Goal: Task Accomplishment & Management: Use online tool/utility

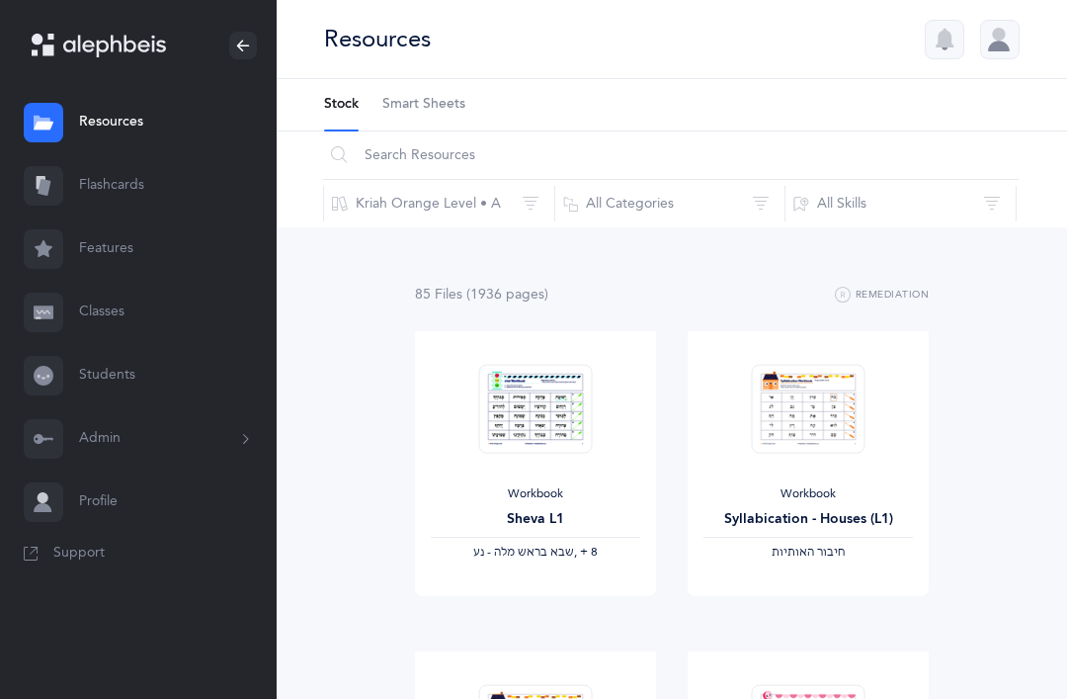
click at [405, 209] on button "Kriah Orange Level • A" at bounding box center [439, 203] width 232 height 47
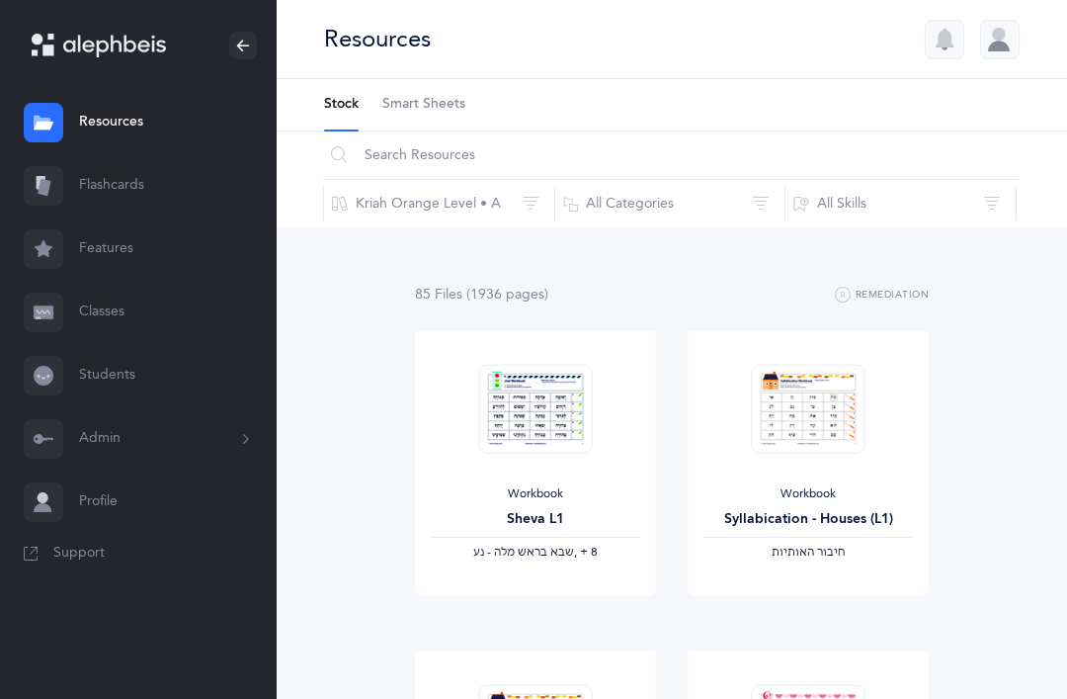
click at [379, 206] on button "Kriah Orange Level • A" at bounding box center [439, 203] width 232 height 47
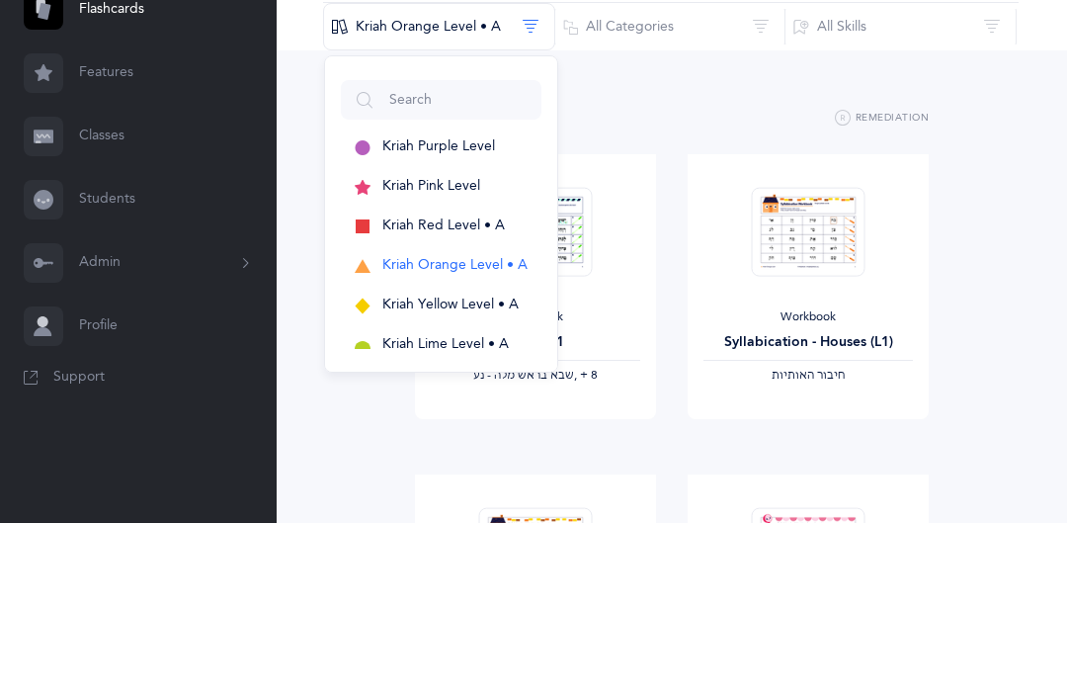
click at [410, 434] on span "Kriah Orange Level • A" at bounding box center [454, 442] width 145 height 16
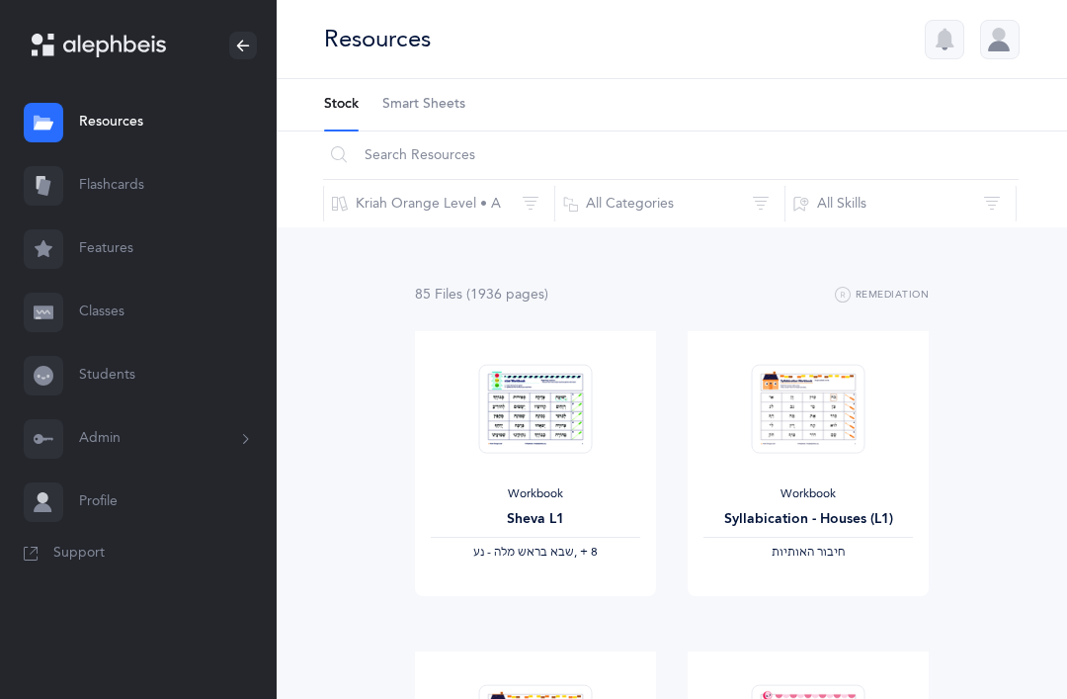
click at [118, 311] on link "Classes" at bounding box center [138, 312] width 277 height 63
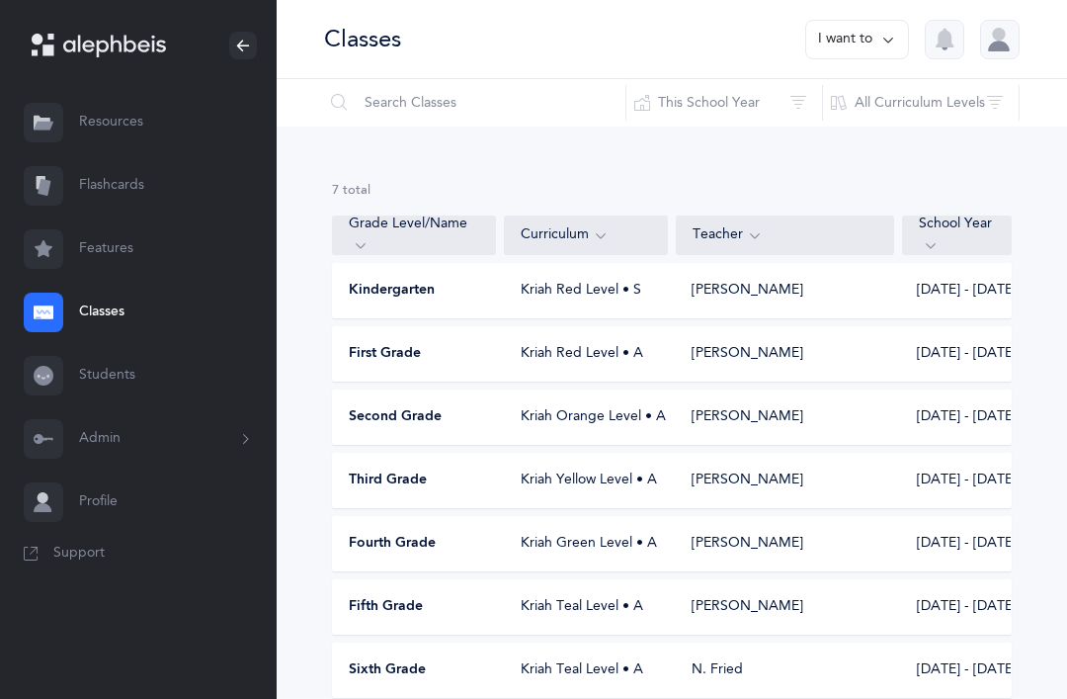
click at [394, 421] on span "Second Grade" at bounding box center [395, 417] width 93 height 20
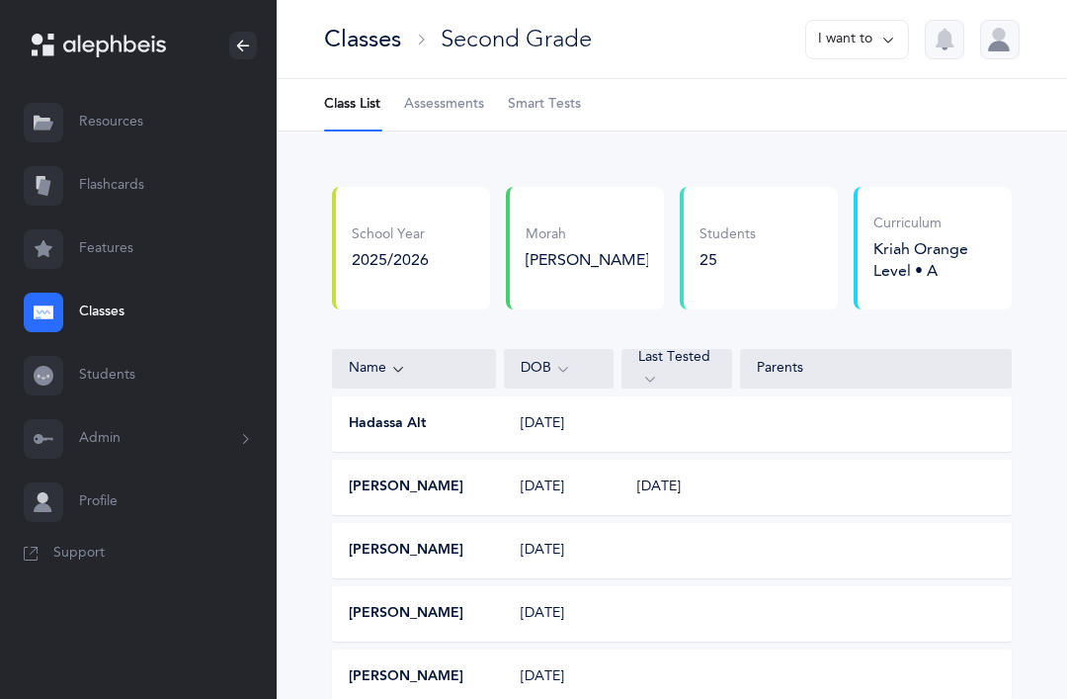
click at [452, 109] on span "Assessments" at bounding box center [444, 105] width 80 height 20
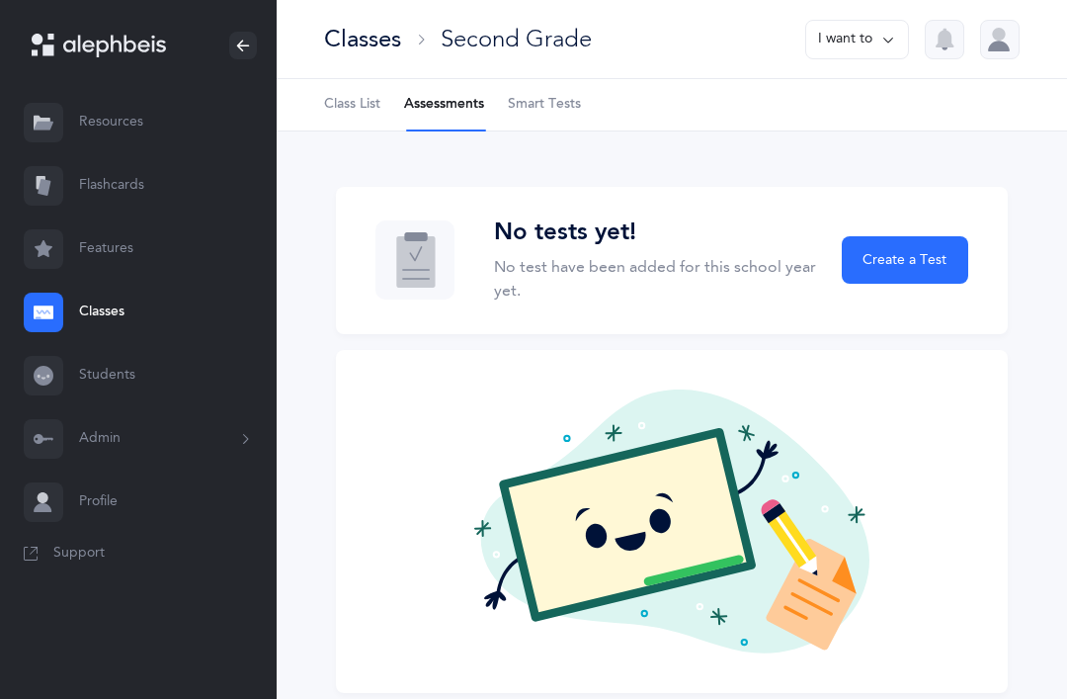
click at [888, 276] on button "Create a Test" at bounding box center [905, 259] width 126 height 47
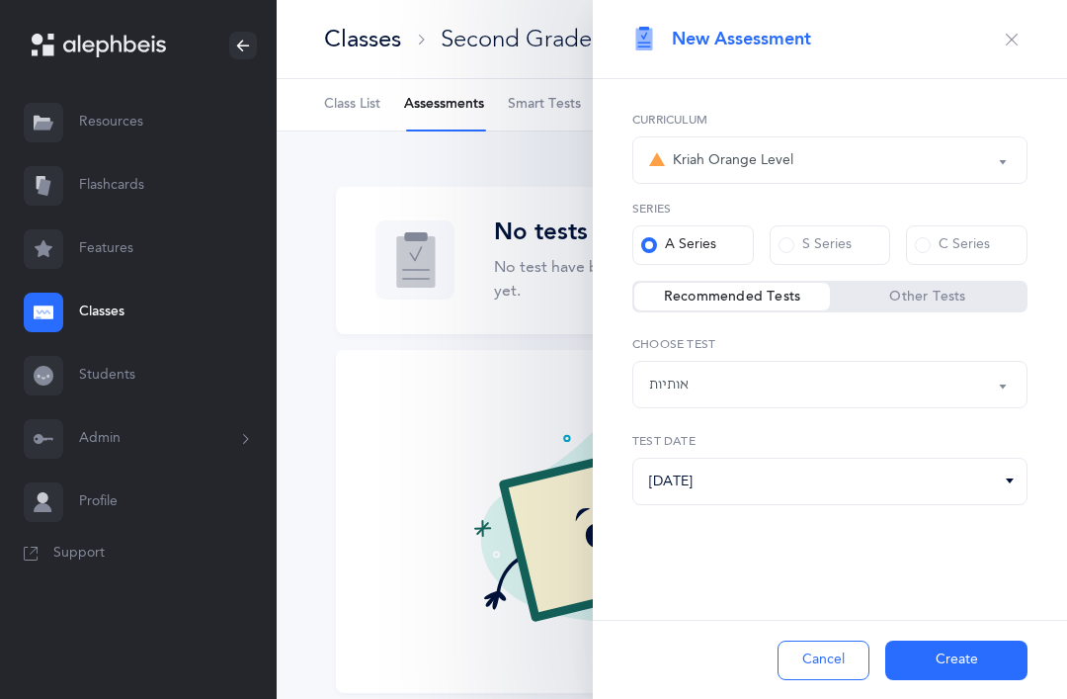
click at [669, 395] on div "אותיות" at bounding box center [669, 385] width 40 height 21
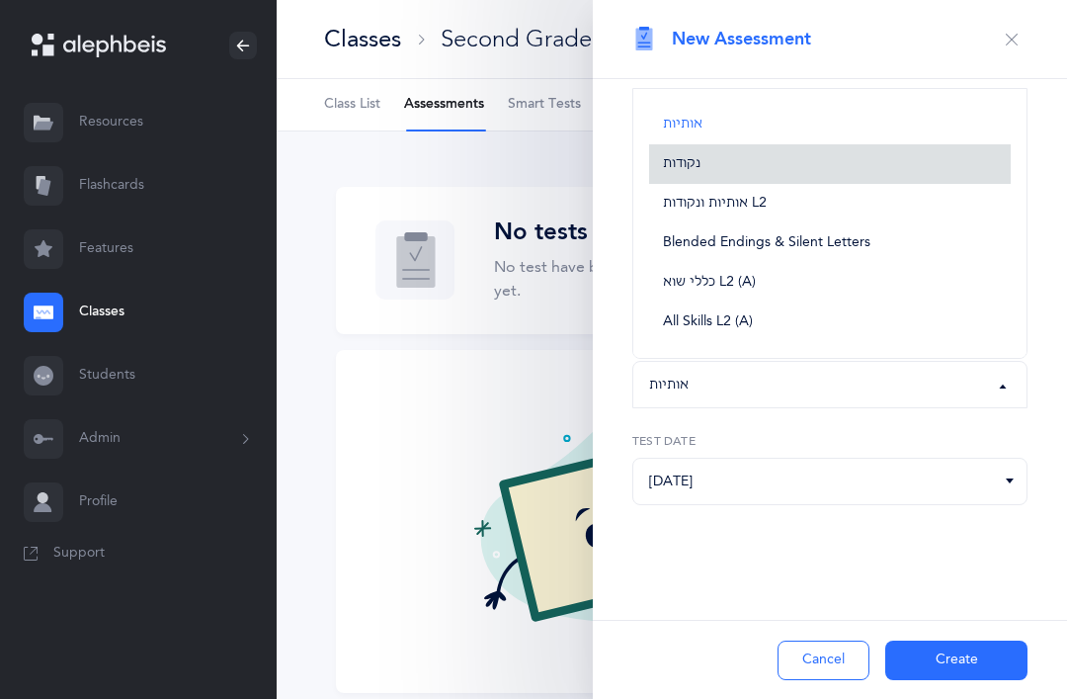
click at [683, 172] on span "נקודות" at bounding box center [682, 164] width 38 height 18
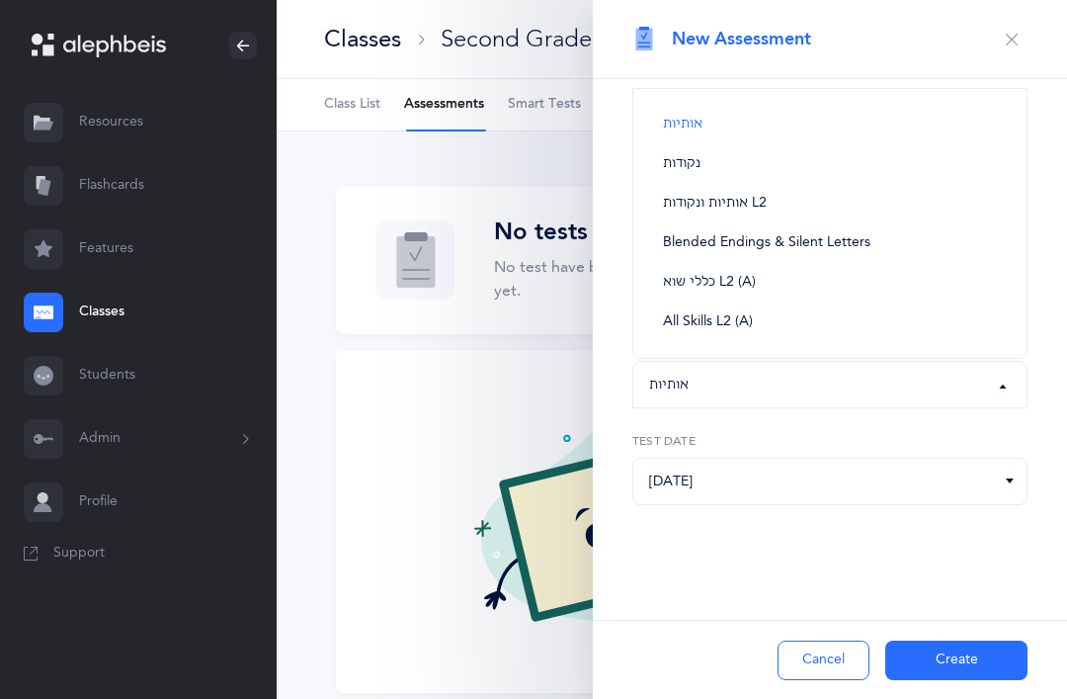
select select "3"
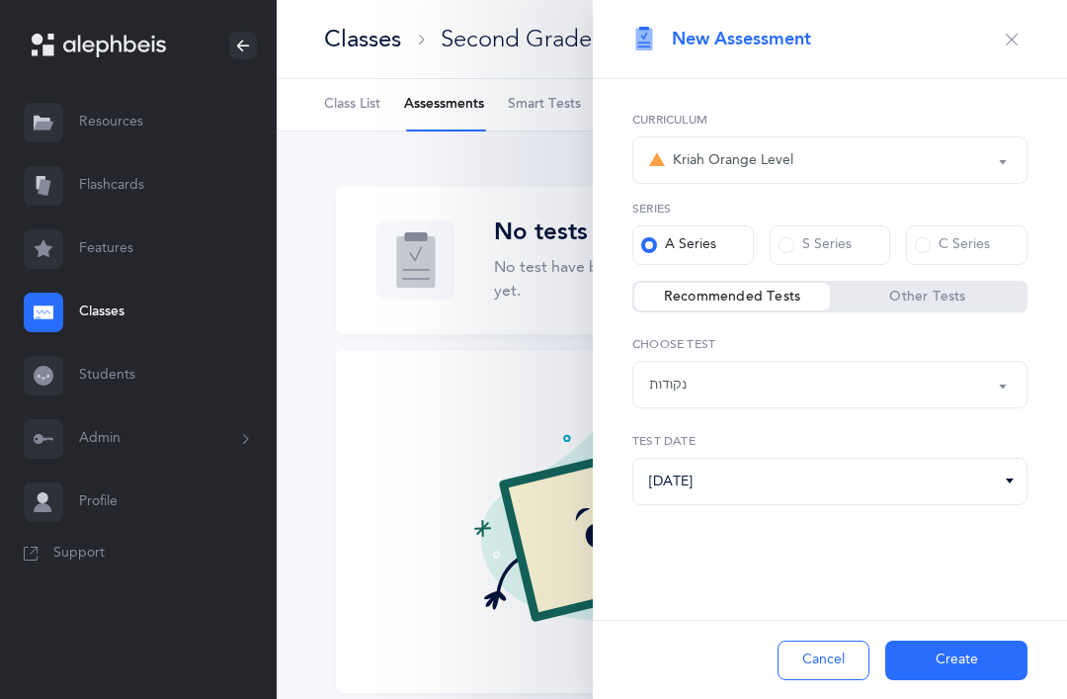
click at [943, 680] on button "Create" at bounding box center [956, 660] width 142 height 40
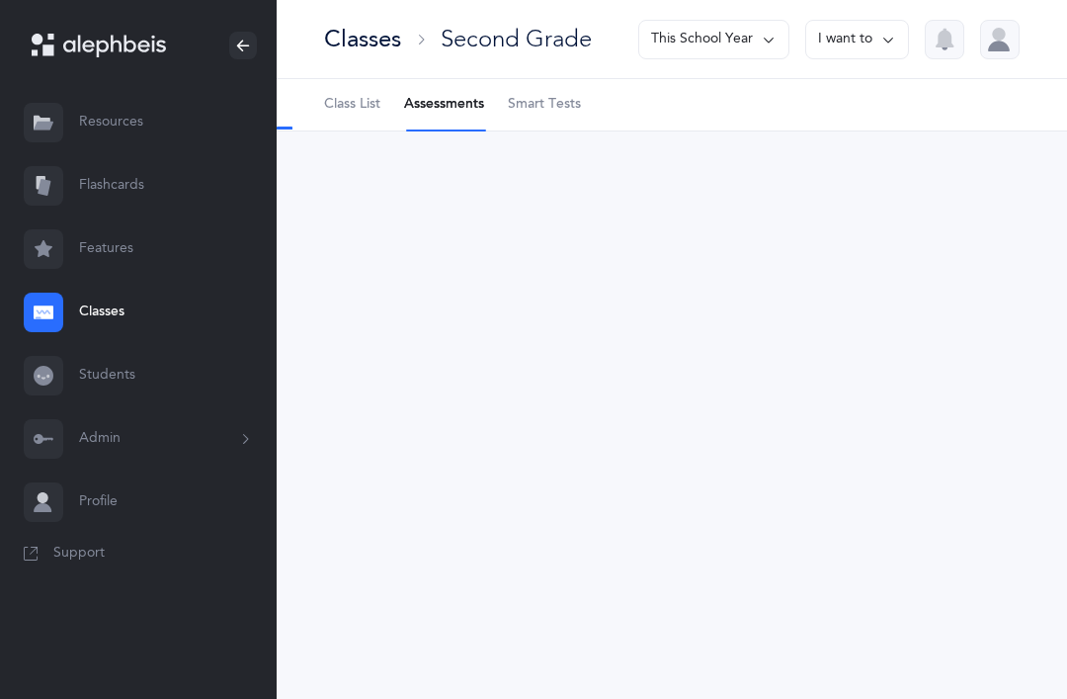
select select "3"
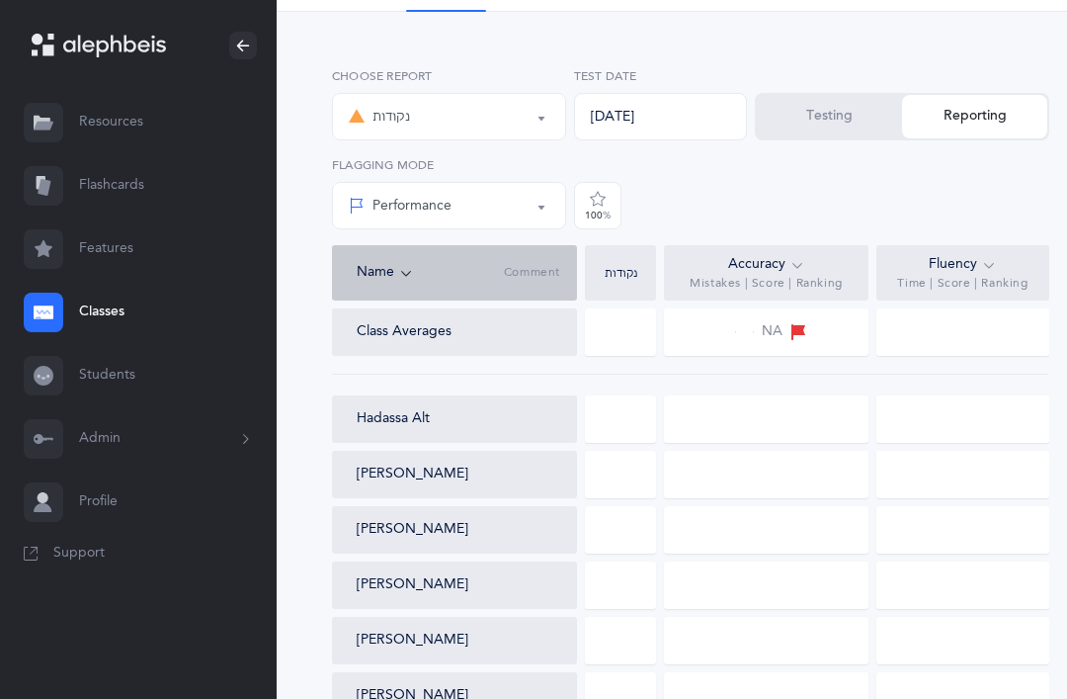
scroll to position [117, 0]
click at [95, 120] on link "Resources" at bounding box center [138, 122] width 277 height 63
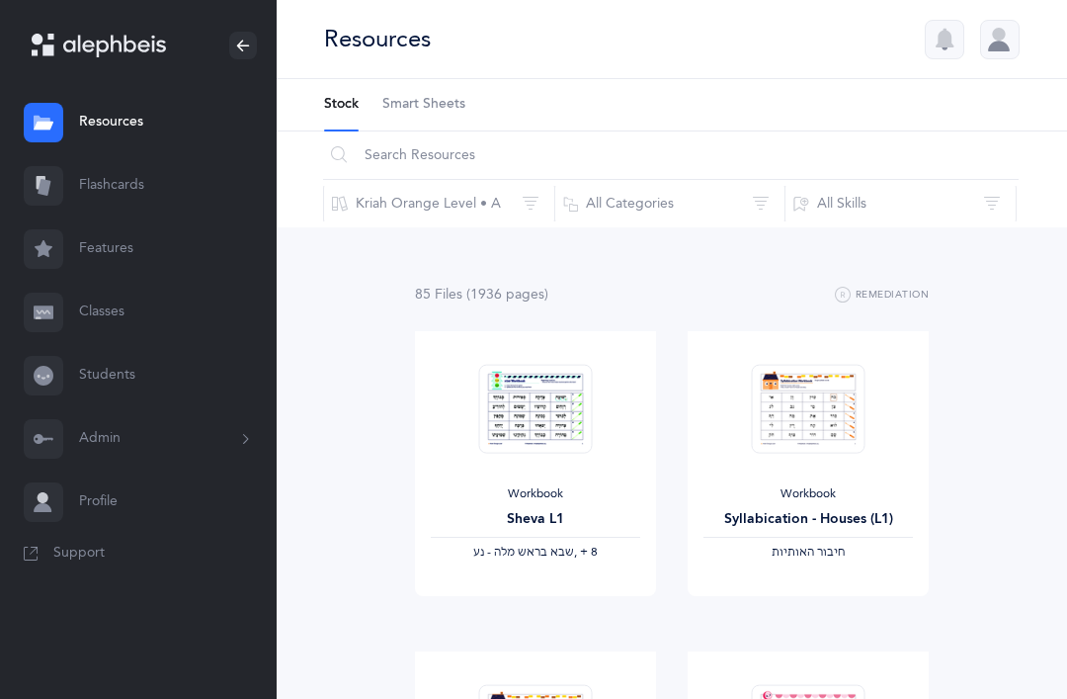
click at [845, 224] on button "All Skills" at bounding box center [901, 203] width 232 height 47
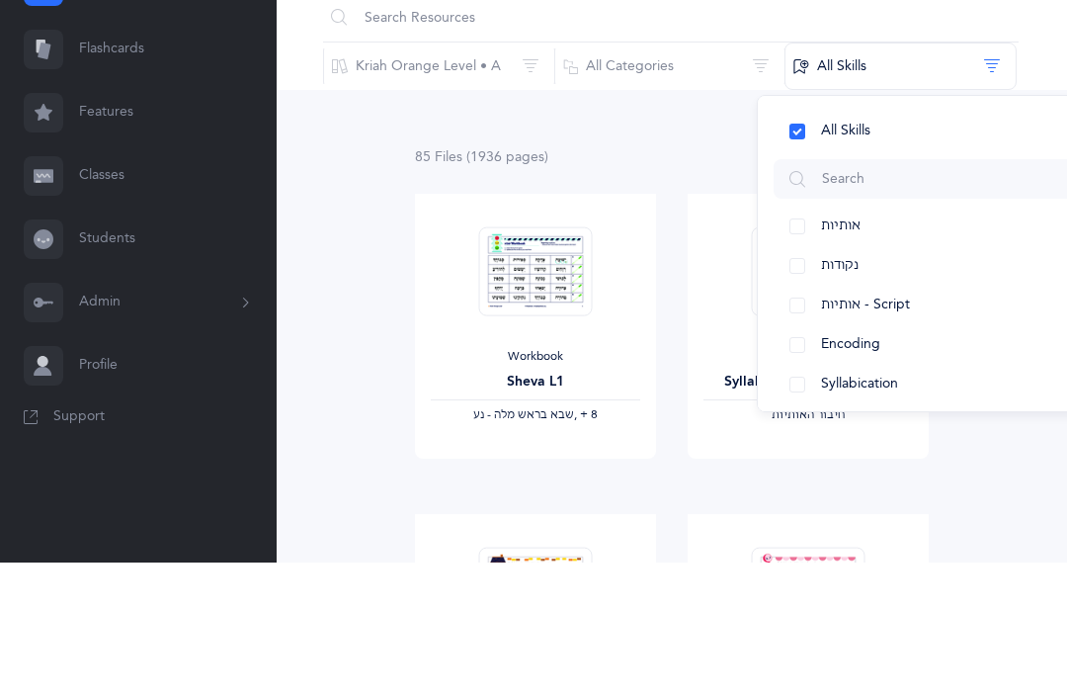
click at [615, 180] on button "All Categories" at bounding box center [670, 203] width 232 height 47
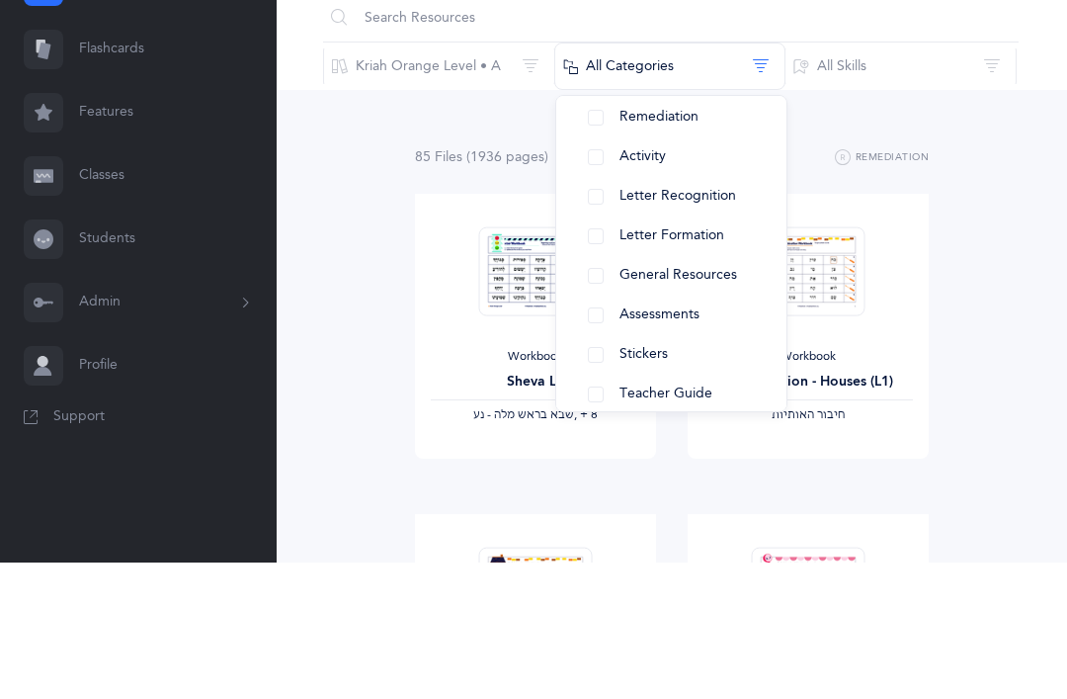
scroll to position [236, 0]
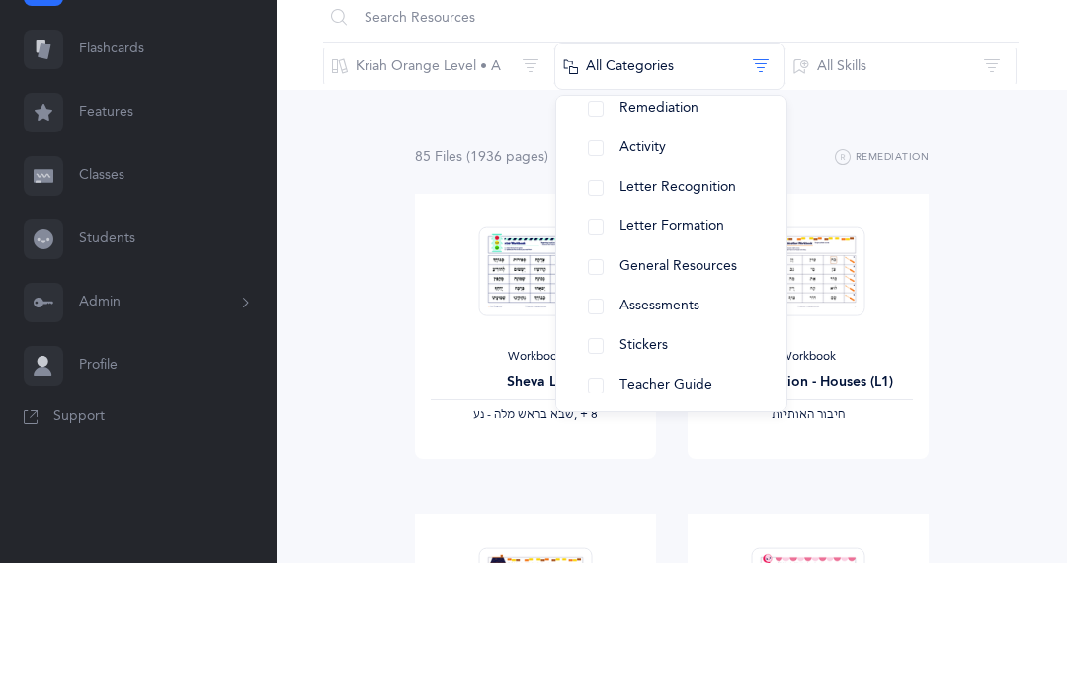
click at [585, 424] on button "Assessments" at bounding box center [671, 444] width 199 height 40
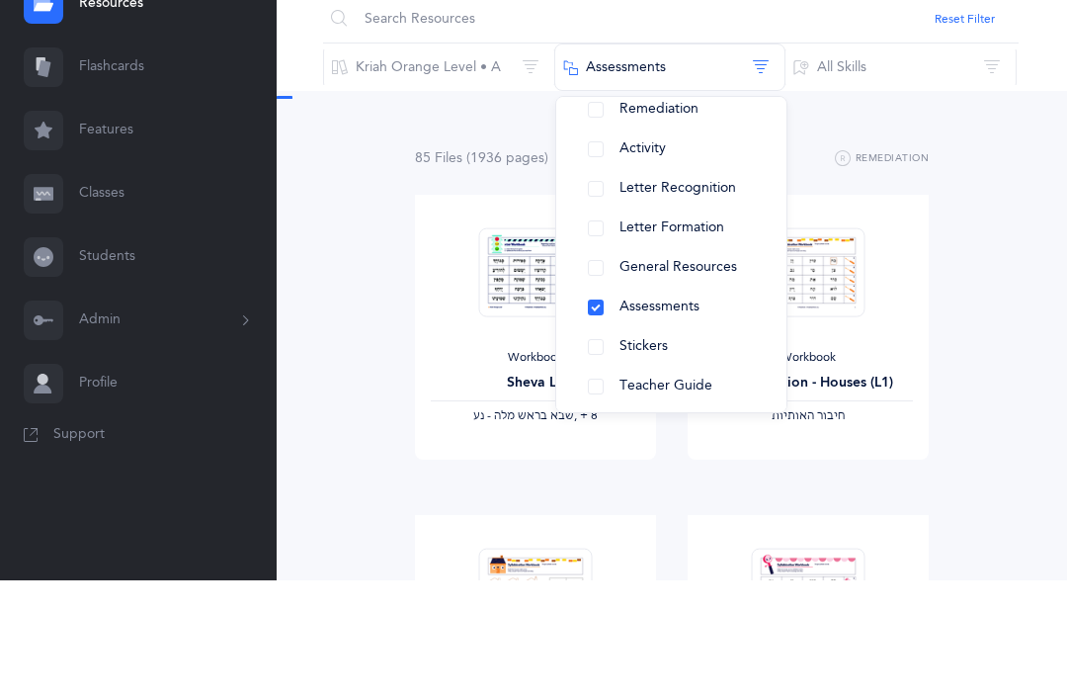
scroll to position [0, 0]
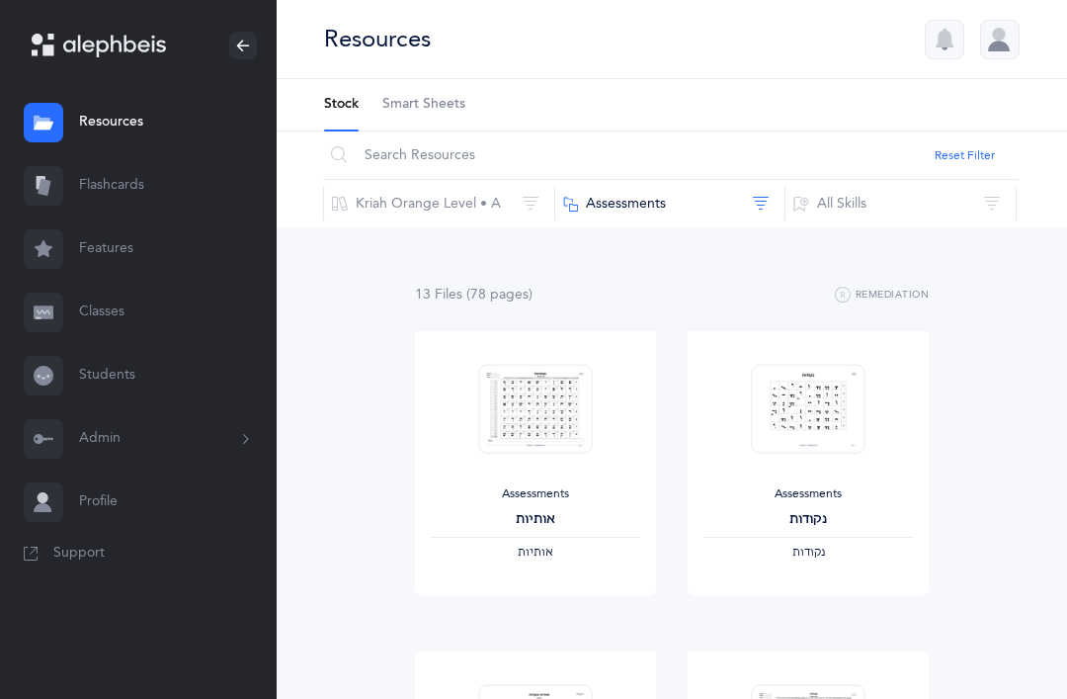
click at [811, 557] on div "‫נקודות‬" at bounding box center [809, 553] width 210 height 16
click at [823, 512] on div "נקודות" at bounding box center [809, 519] width 210 height 21
click at [788, 596] on link "View" at bounding box center [808, 576] width 241 height 40
click at [92, 311] on link "Classes" at bounding box center [138, 312] width 277 height 63
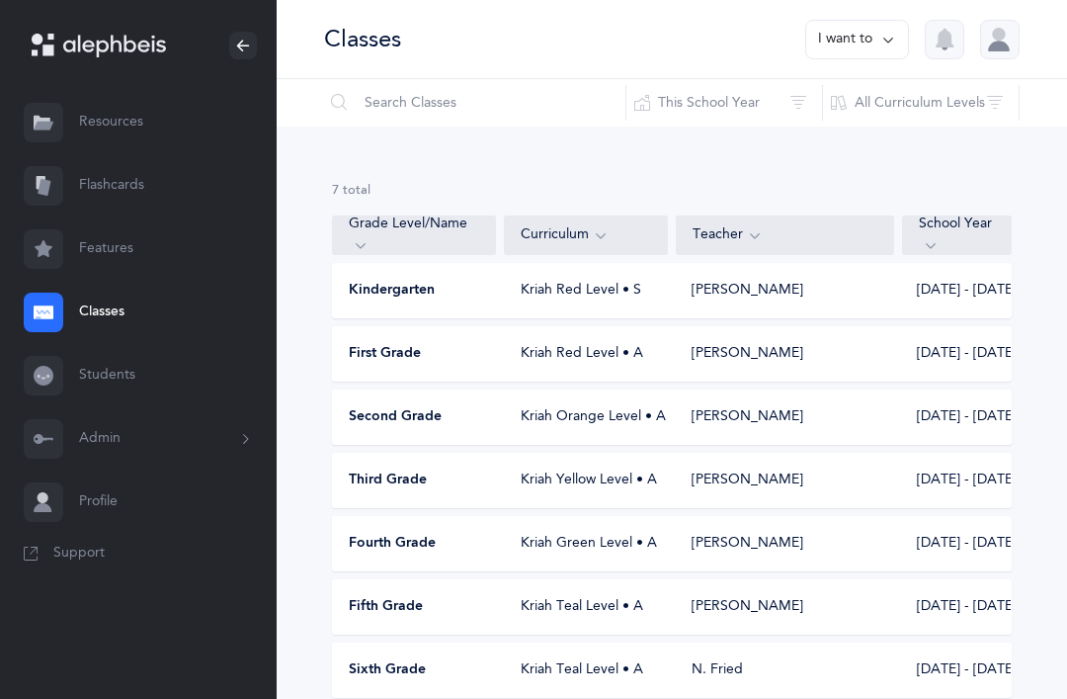
click at [372, 422] on span "Second Grade" at bounding box center [395, 417] width 93 height 20
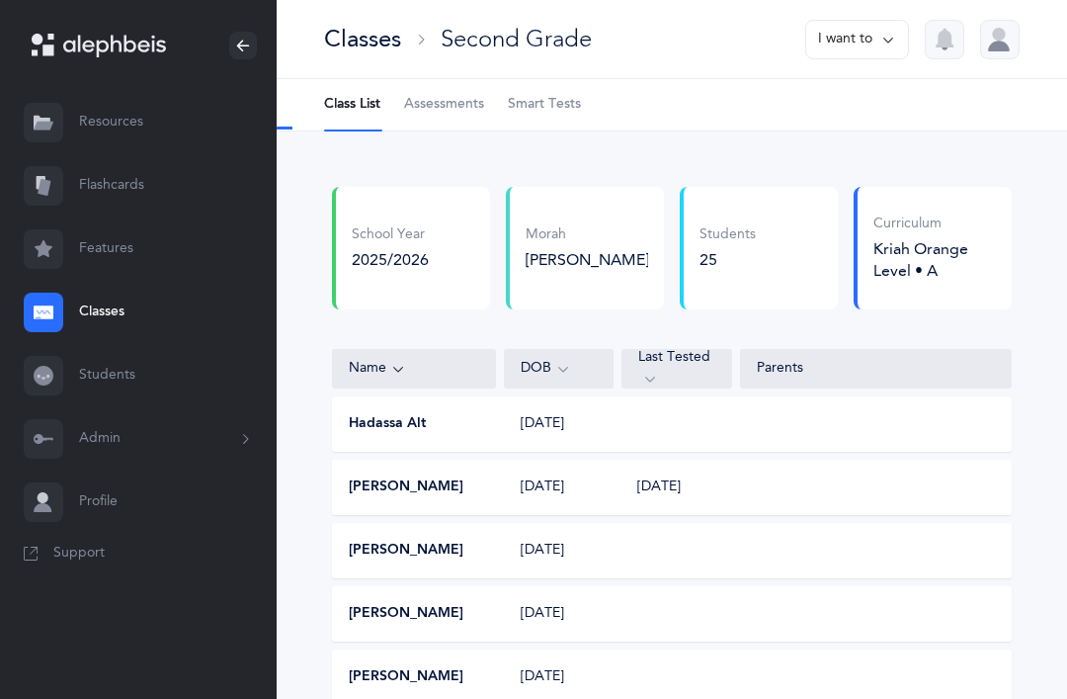
select select "3"
click at [429, 112] on span "Assessments" at bounding box center [444, 105] width 80 height 20
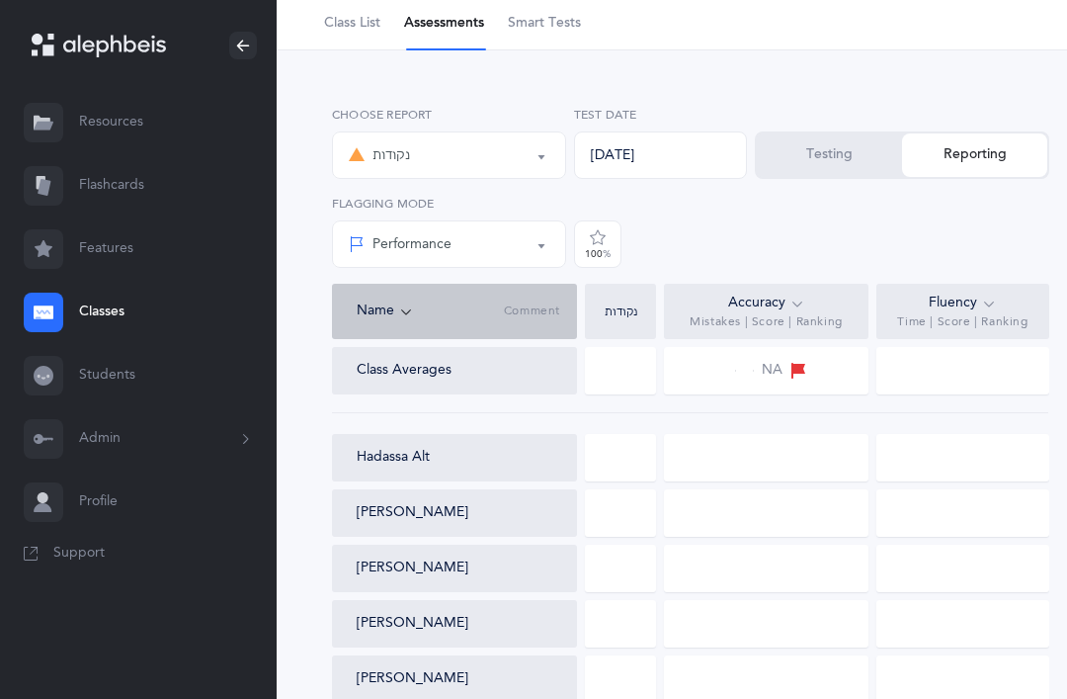
scroll to position [80, 0]
click at [619, 363] on div at bounding box center [620, 371] width 71 height 47
click at [621, 380] on div at bounding box center [620, 371] width 71 height 47
click at [615, 373] on div at bounding box center [620, 371] width 71 height 47
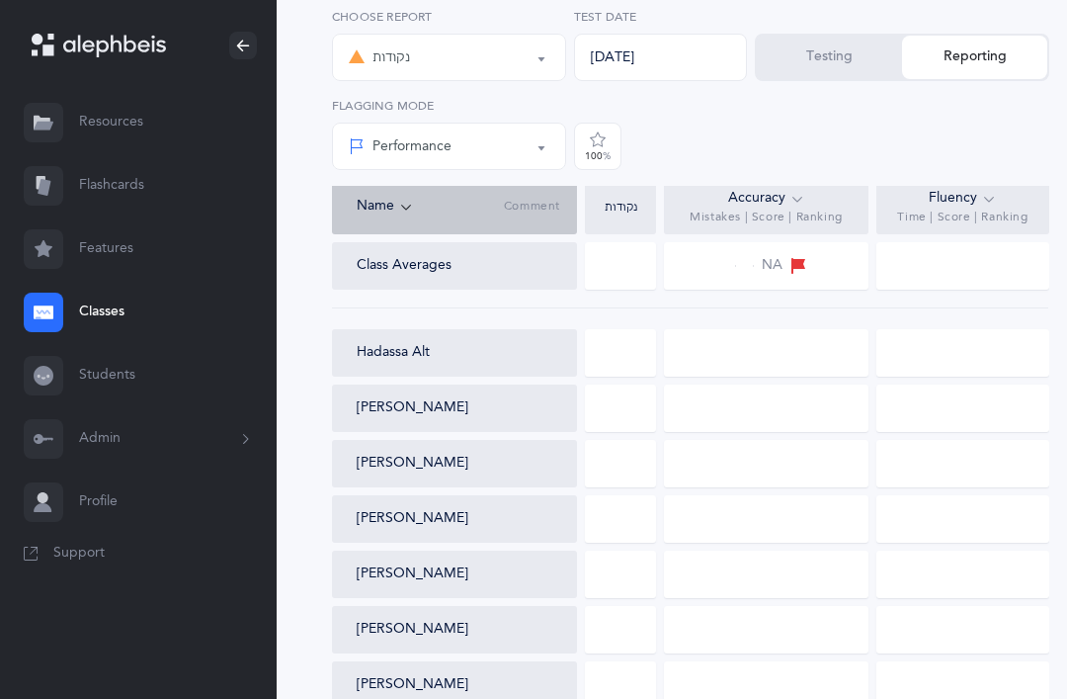
click at [623, 367] on div at bounding box center [620, 353] width 71 height 47
click at [612, 358] on div at bounding box center [620, 352] width 71 height 47
click at [602, 375] on div at bounding box center [620, 352] width 71 height 47
click at [961, 68] on div "Testing Reporting" at bounding box center [902, 57] width 295 height 47
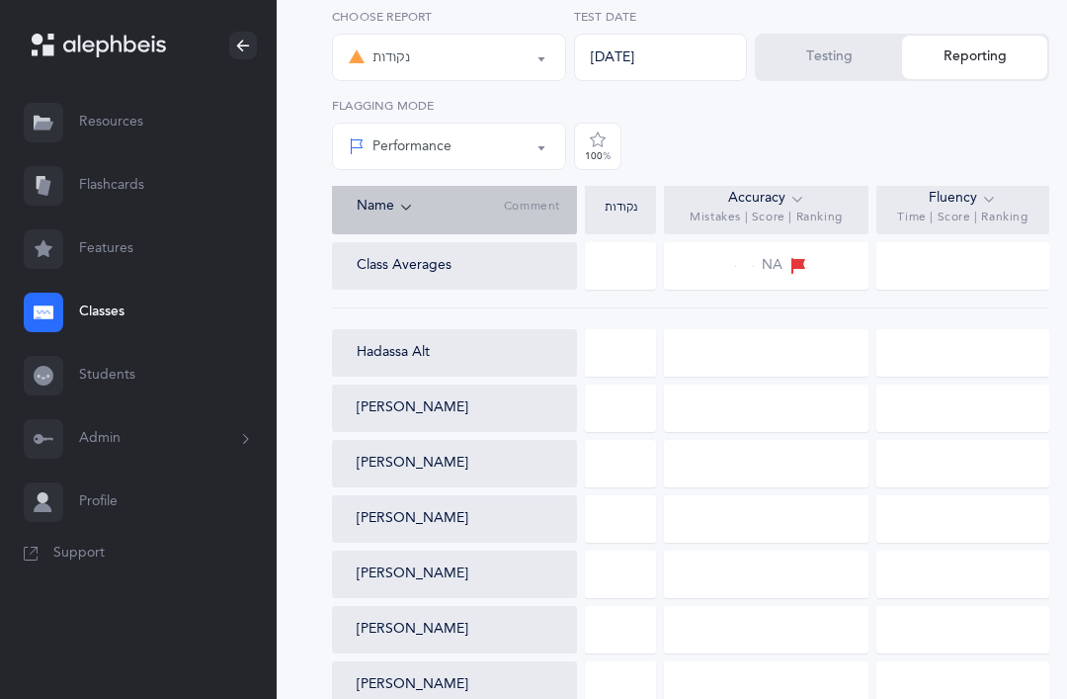
click at [846, 64] on button "Testing" at bounding box center [829, 57] width 145 height 43
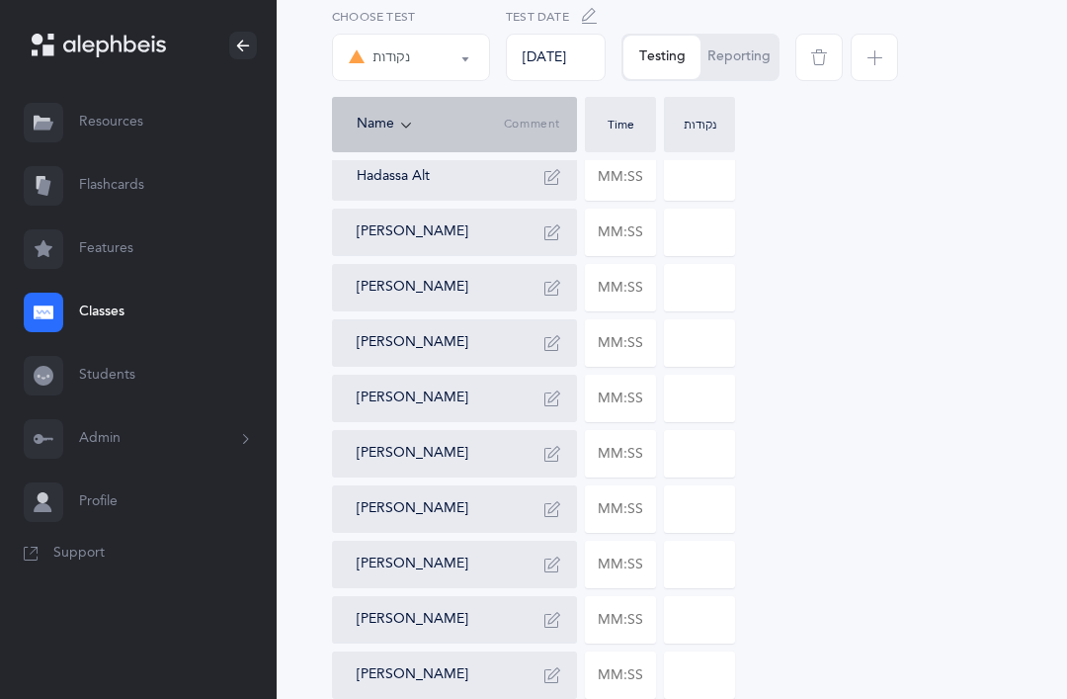
click at [612, 185] on input "text" at bounding box center [620, 176] width 69 height 45
click at [697, 179] on input at bounding box center [699, 177] width 69 height 45
click at [691, 235] on input at bounding box center [699, 233] width 69 height 45
click at [702, 172] on input "20" at bounding box center [699, 177] width 69 height 45
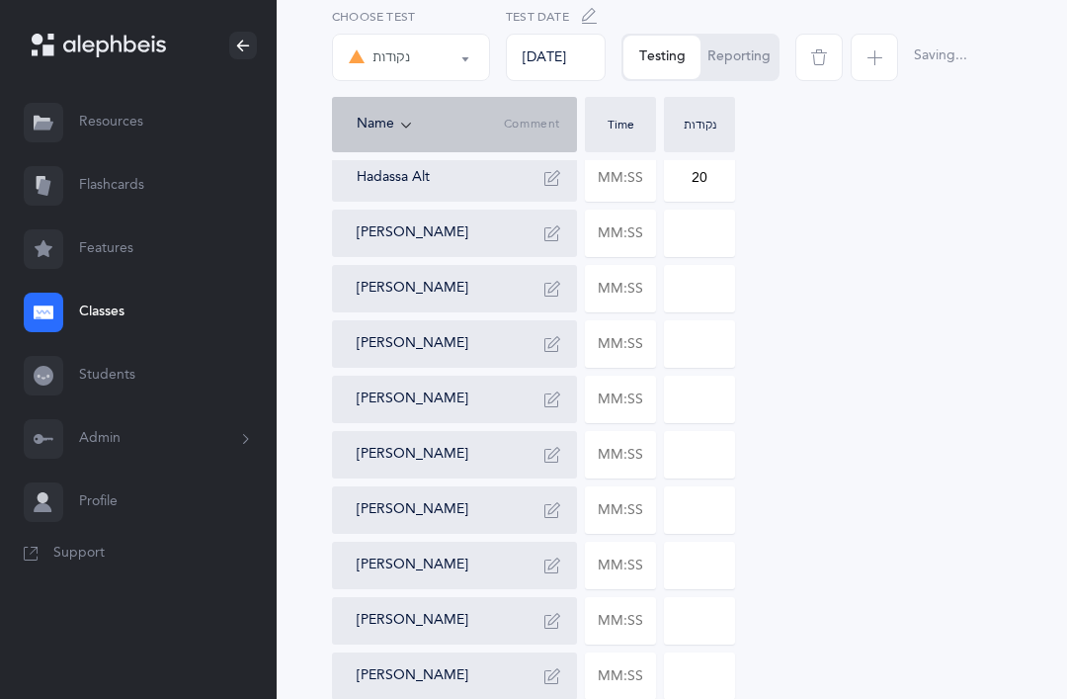
click at [739, 65] on button "Reporting" at bounding box center [739, 57] width 77 height 43
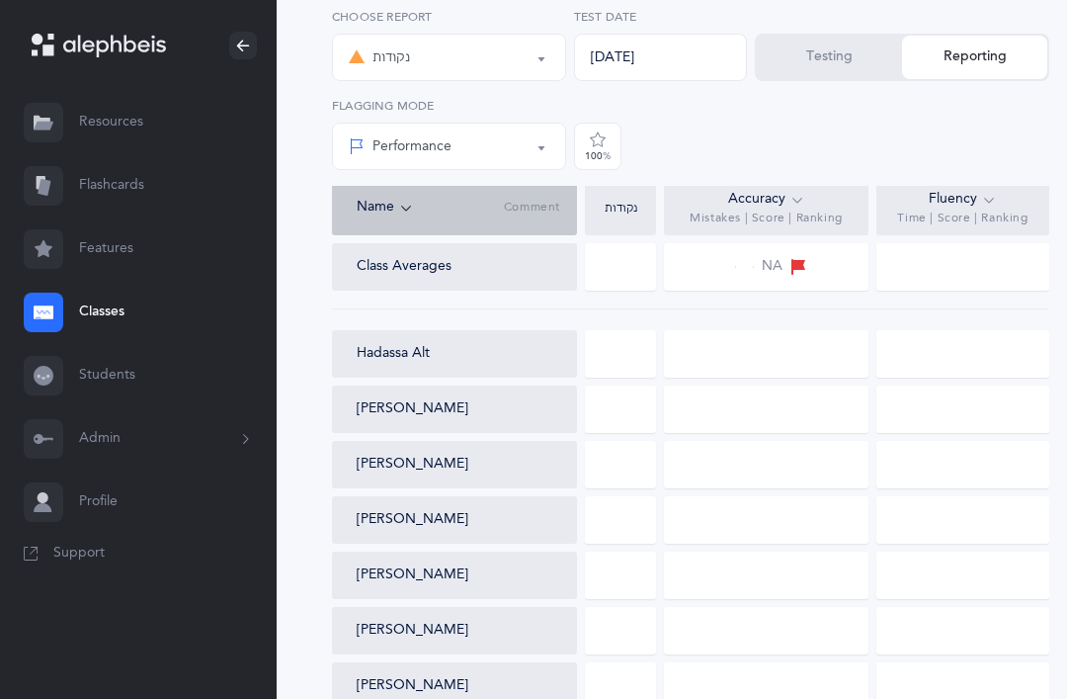
scroll to position [186, 0]
click at [830, 52] on button "Testing" at bounding box center [829, 57] width 145 height 43
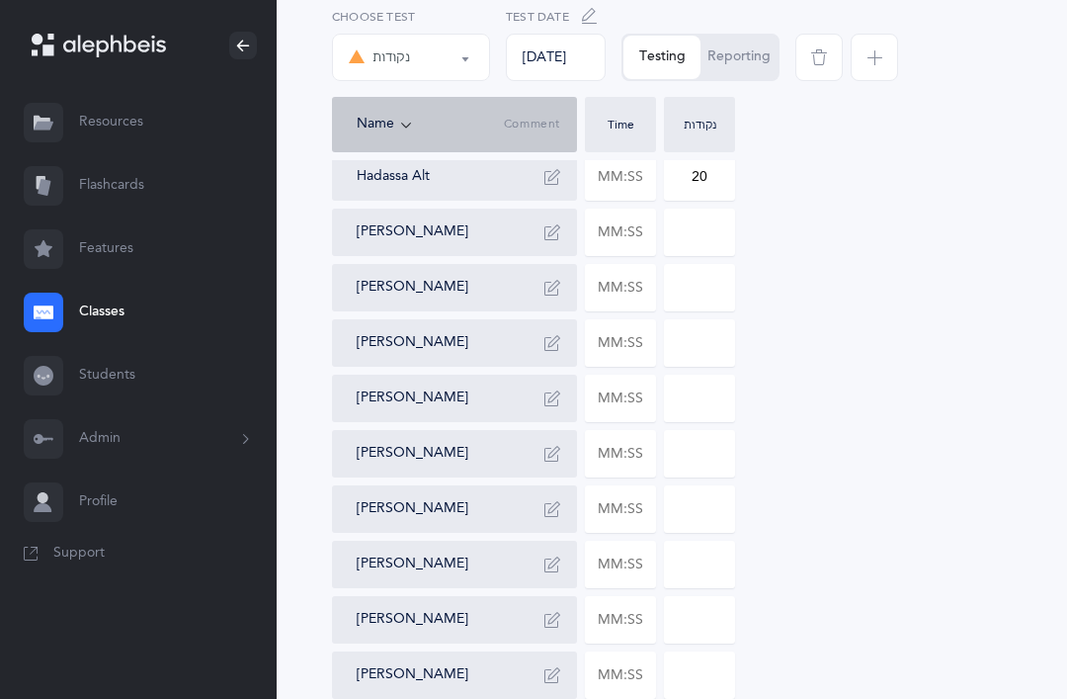
click at [705, 183] on input "20" at bounding box center [699, 176] width 69 height 45
type input "2"
click at [773, 57] on button "Reporting" at bounding box center [739, 57] width 77 height 43
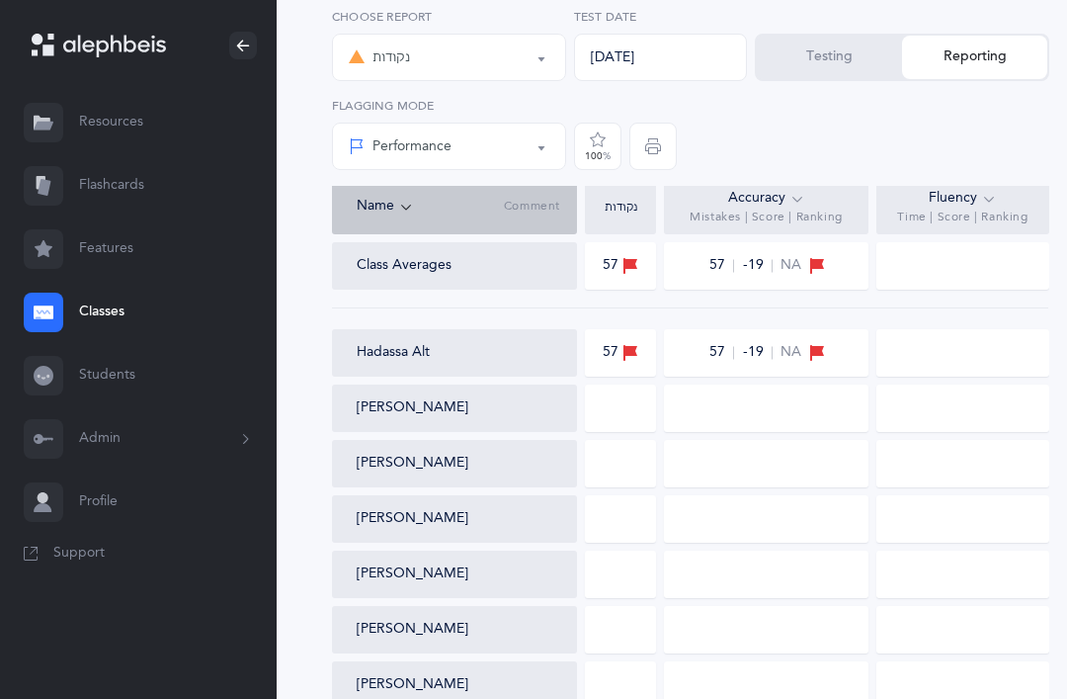
click at [791, 208] on icon at bounding box center [798, 199] width 16 height 22
click at [786, 216] on span "Mistakes | Score | Ranking" at bounding box center [766, 218] width 153 height 16
click at [743, 217] on span "Mistakes | Score | Ranking" at bounding box center [766, 218] width 153 height 16
click at [989, 76] on div "Testing Reporting" at bounding box center [902, 57] width 295 height 47
click at [809, 61] on button "Testing" at bounding box center [829, 57] width 145 height 43
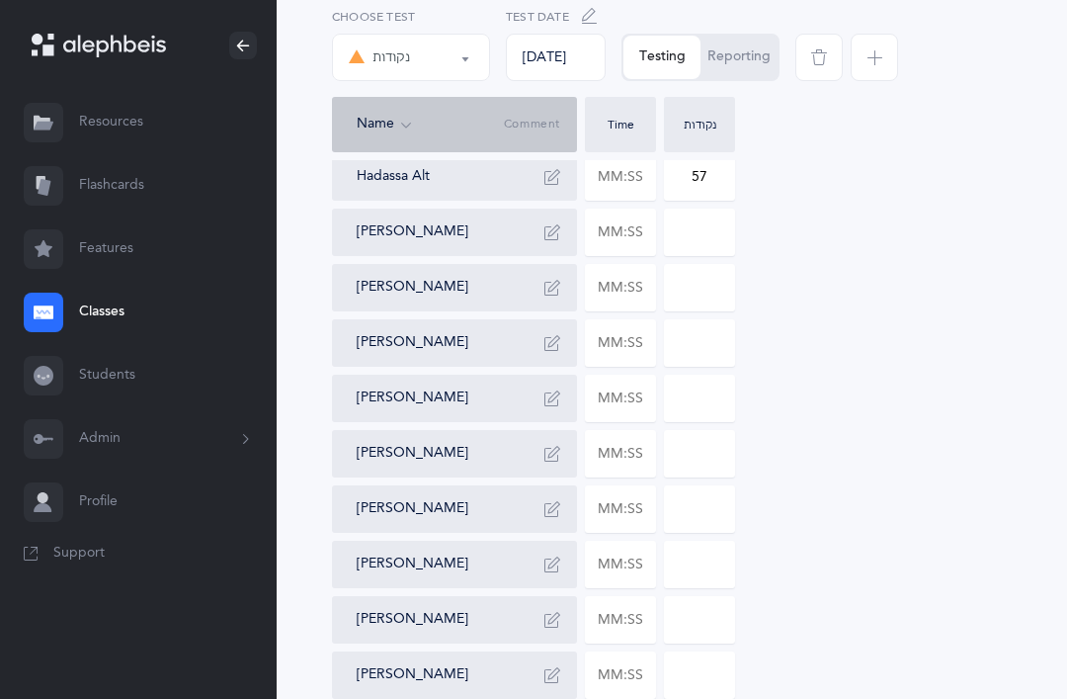
click at [698, 166] on input "57" at bounding box center [699, 176] width 69 height 45
click at [716, 176] on input "57" at bounding box center [699, 177] width 69 height 45
type input "5"
type input "1"
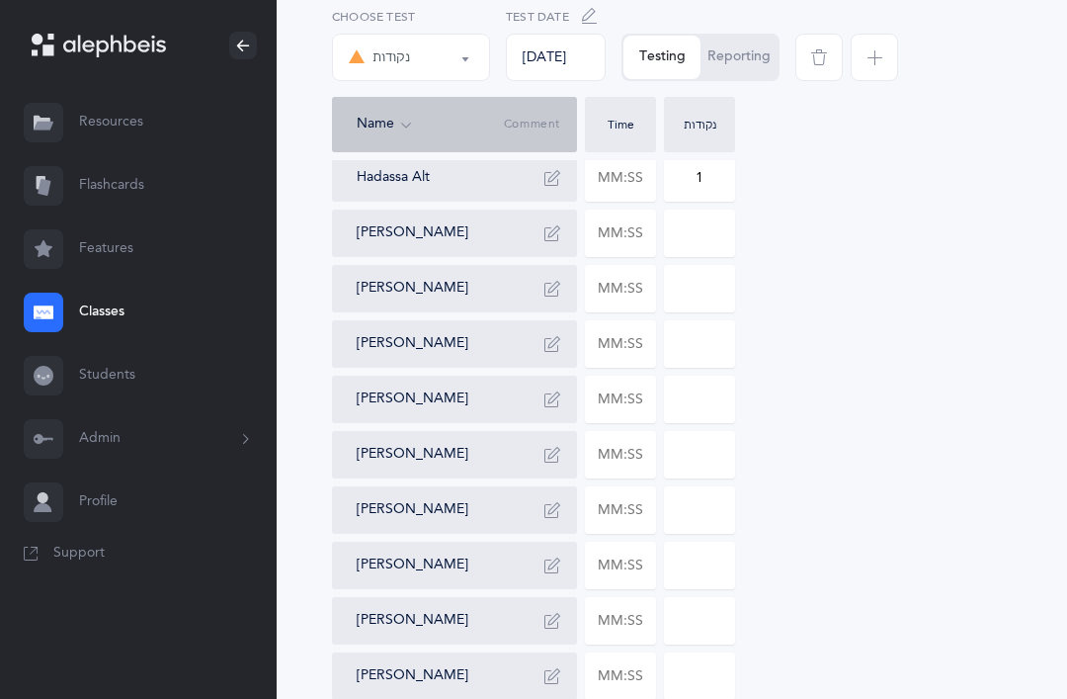
click at [738, 50] on button "Reporting" at bounding box center [739, 57] width 77 height 43
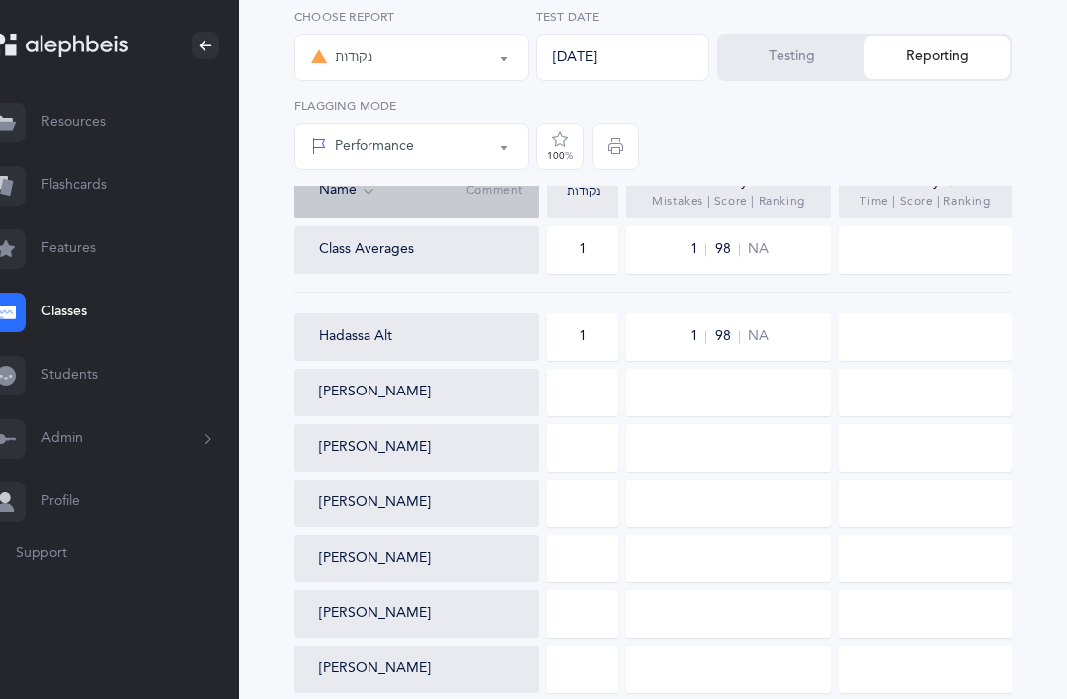
scroll to position [203, 38]
click at [68, 123] on link "Resources" at bounding box center [100, 122] width 277 height 63
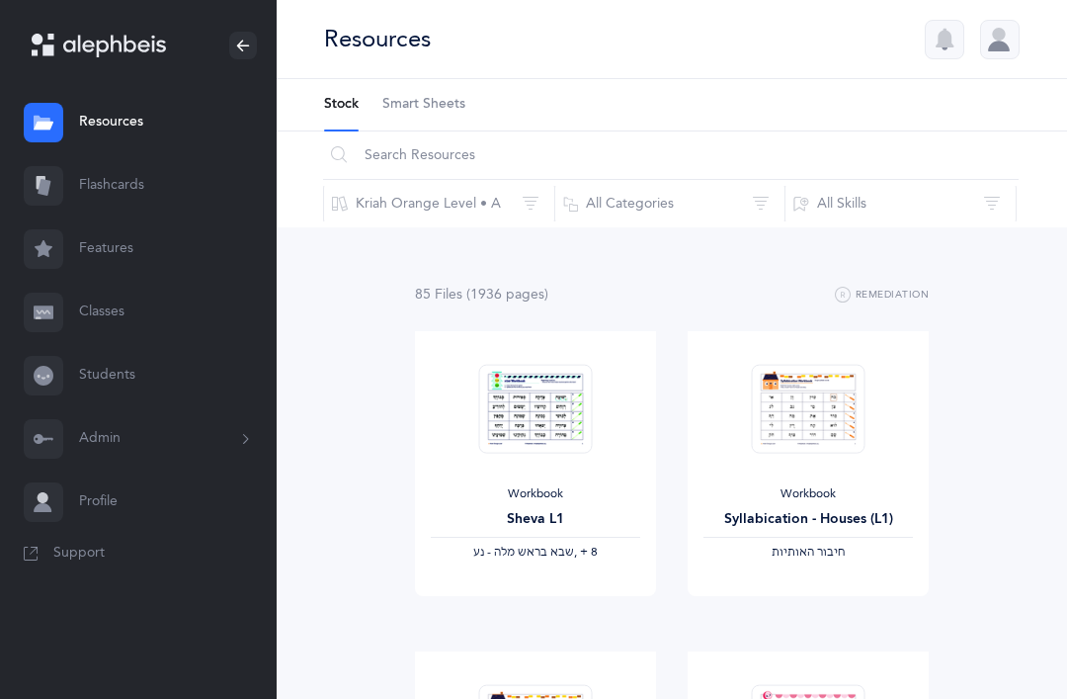
click at [438, 111] on span "Smart Sheets" at bounding box center [423, 105] width 83 height 20
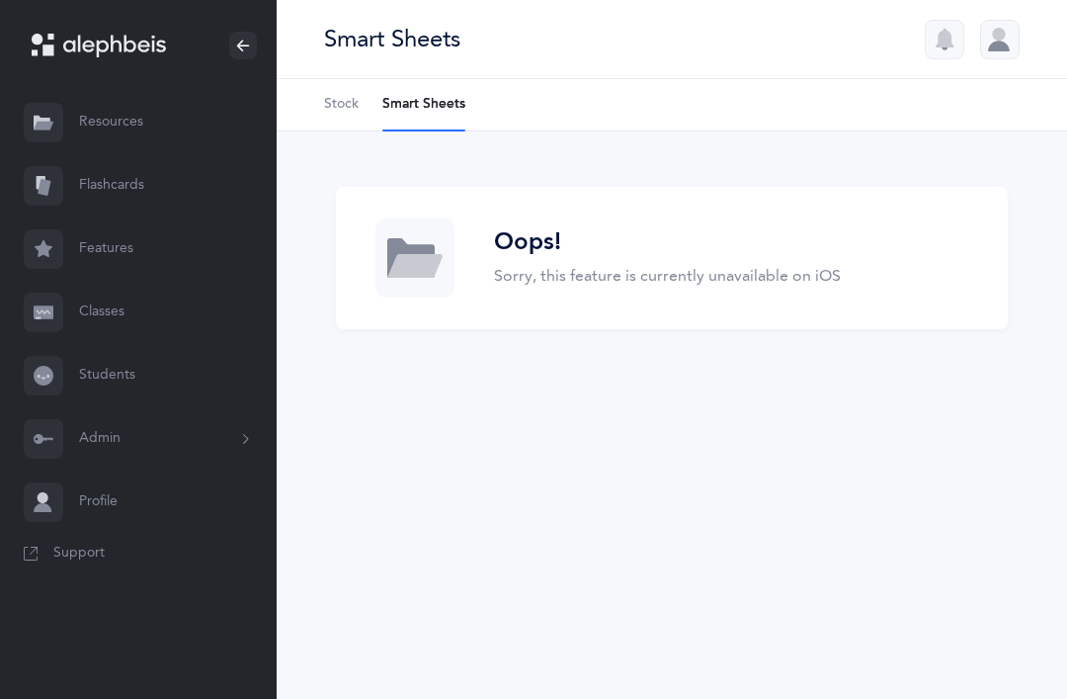
click at [104, 313] on link "Classes" at bounding box center [138, 312] width 277 height 63
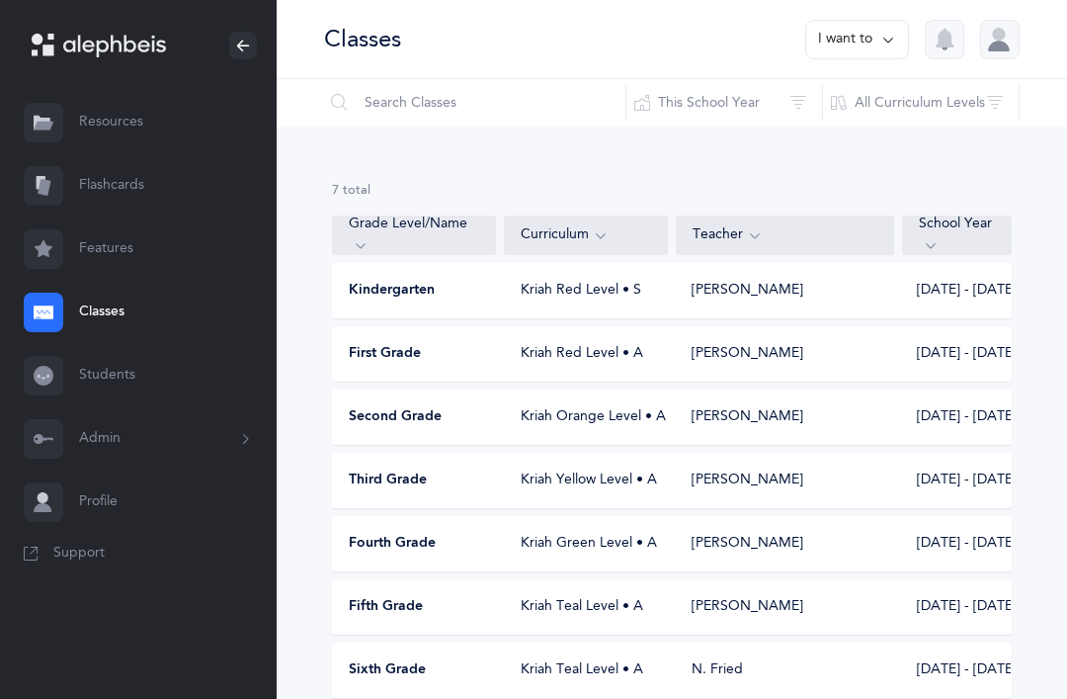
click at [378, 416] on span "Second Grade" at bounding box center [395, 417] width 93 height 20
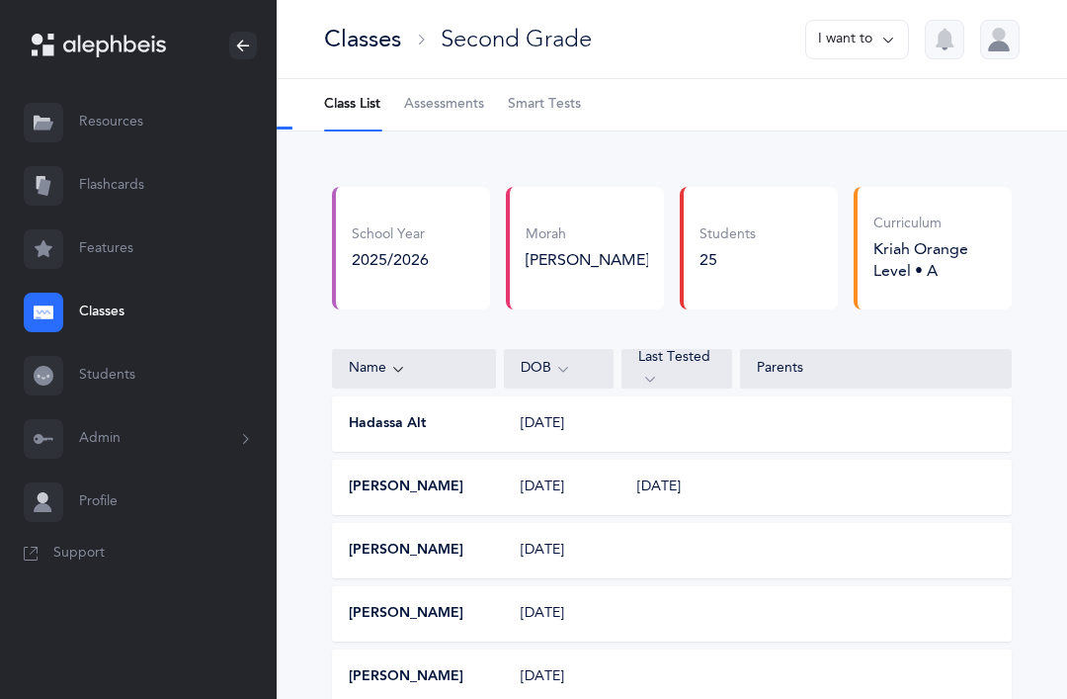
click at [543, 111] on span "Smart Tests" at bounding box center [544, 105] width 73 height 20
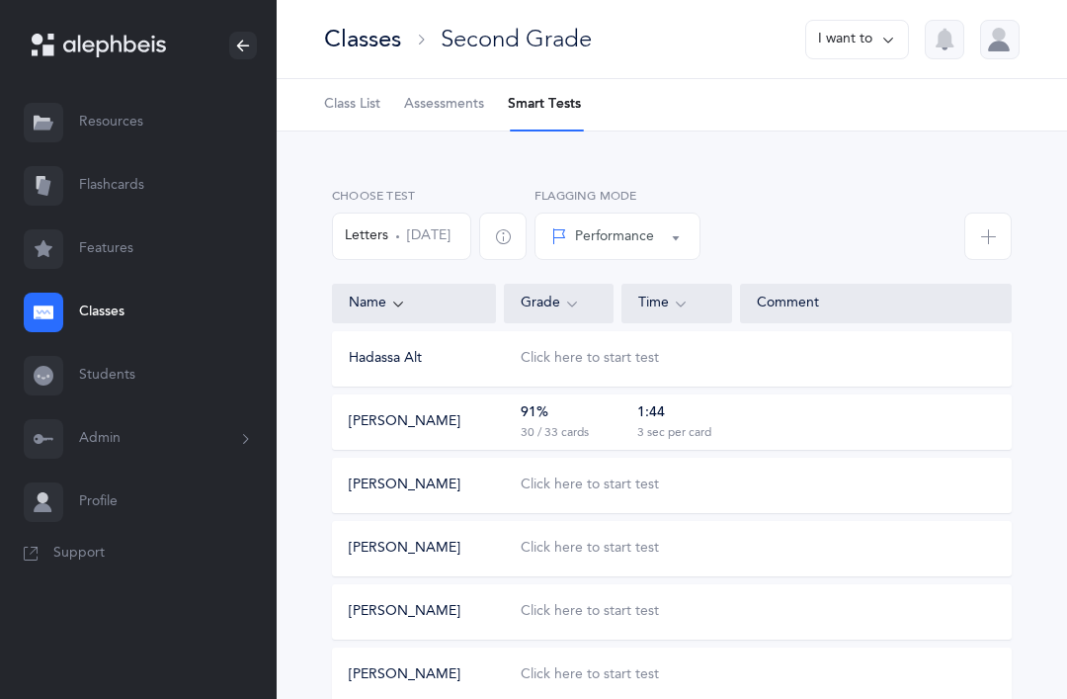
click at [631, 250] on div "Performance" at bounding box center [617, 236] width 132 height 34
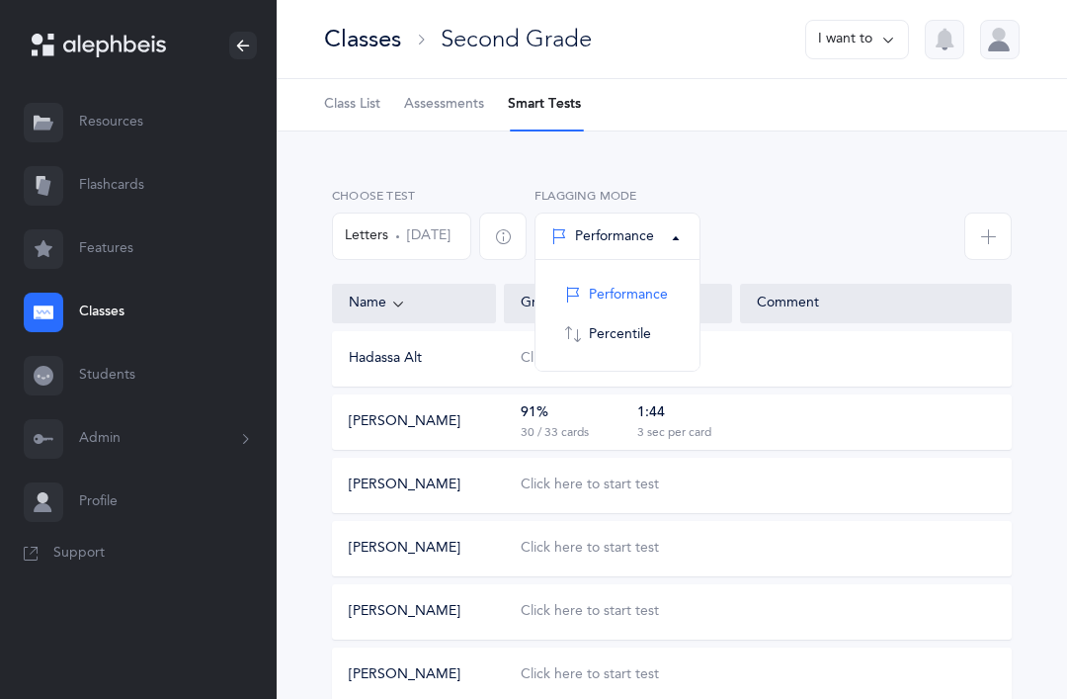
click at [404, 237] on button "Letters Aug 27, 2025" at bounding box center [401, 235] width 139 height 47
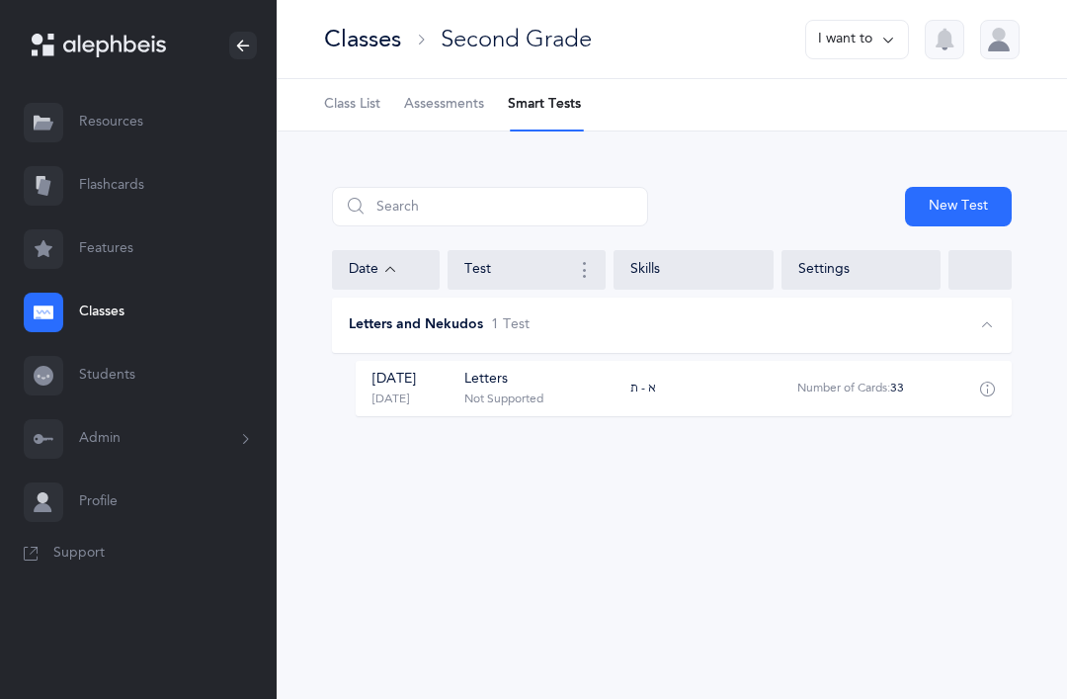
click at [949, 224] on button "New Test" at bounding box center [958, 207] width 107 height 40
select select "letters-nekudos"
select select
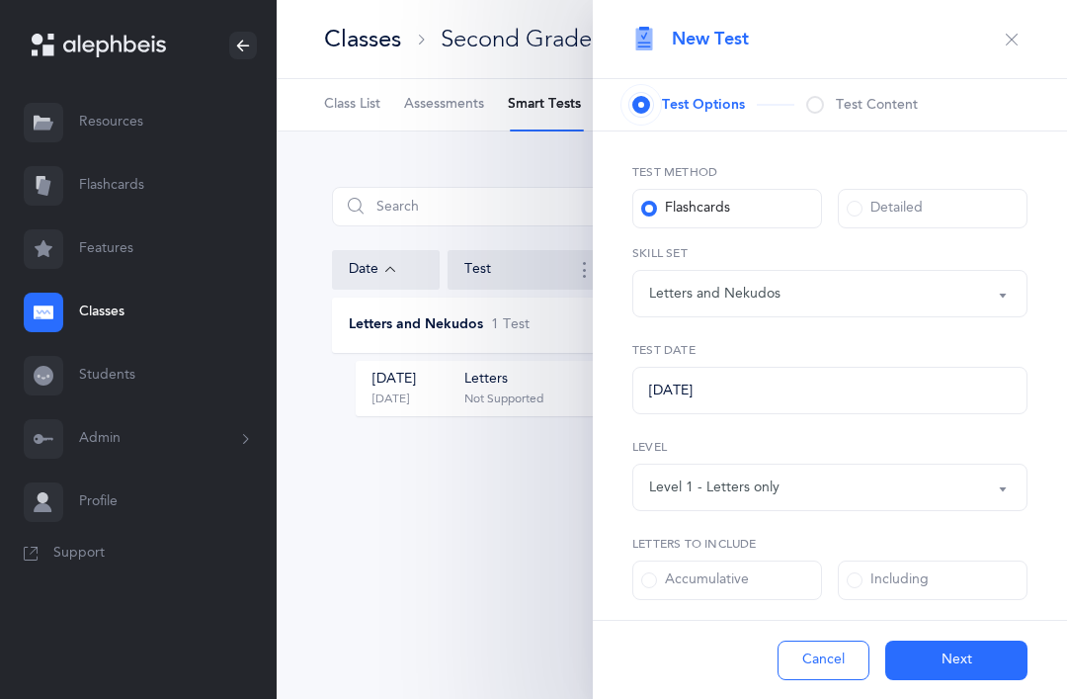
select select "27"
click at [875, 306] on div "Letters and Nekudos" at bounding box center [830, 294] width 362 height 34
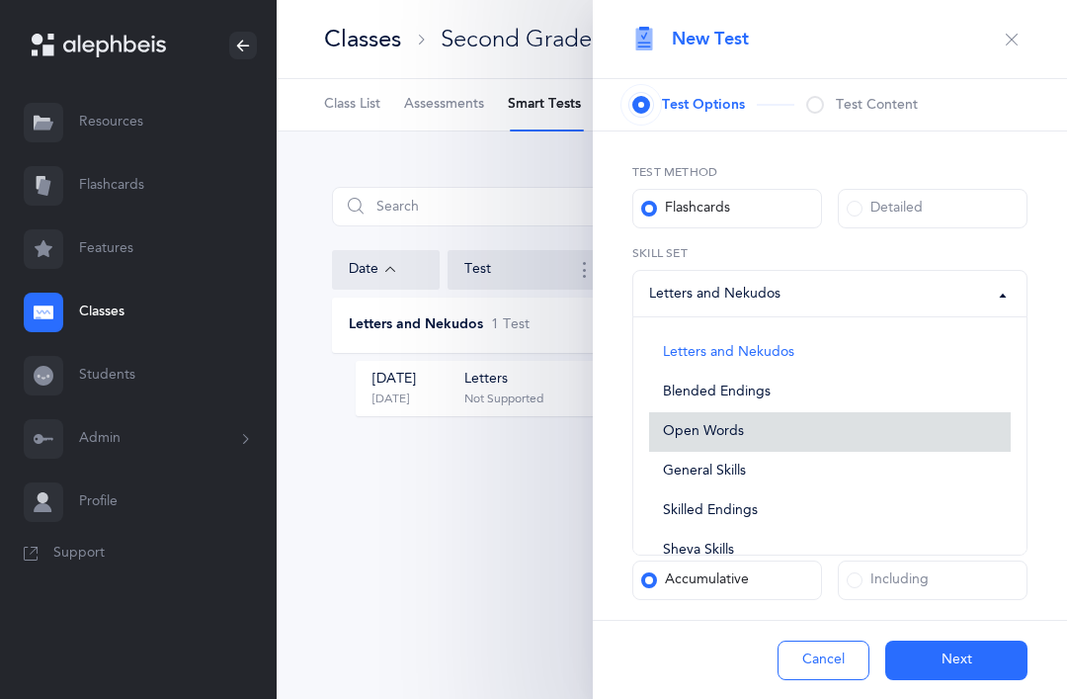
click at [732, 423] on span "Open Words" at bounding box center [703, 432] width 81 height 18
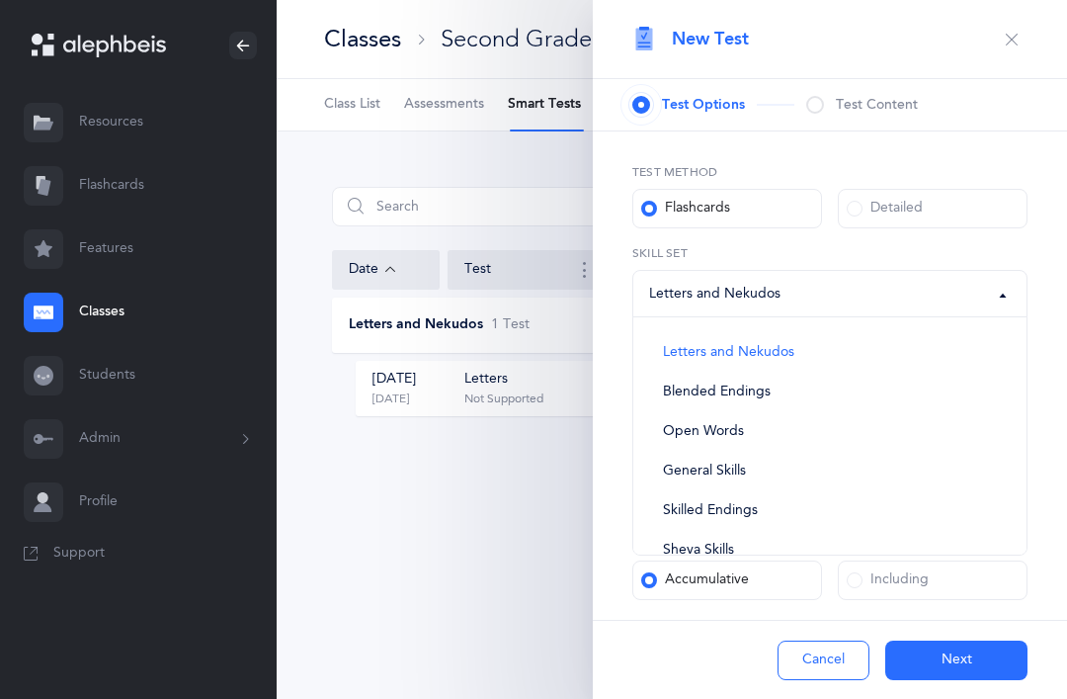
select select "open-words"
select select
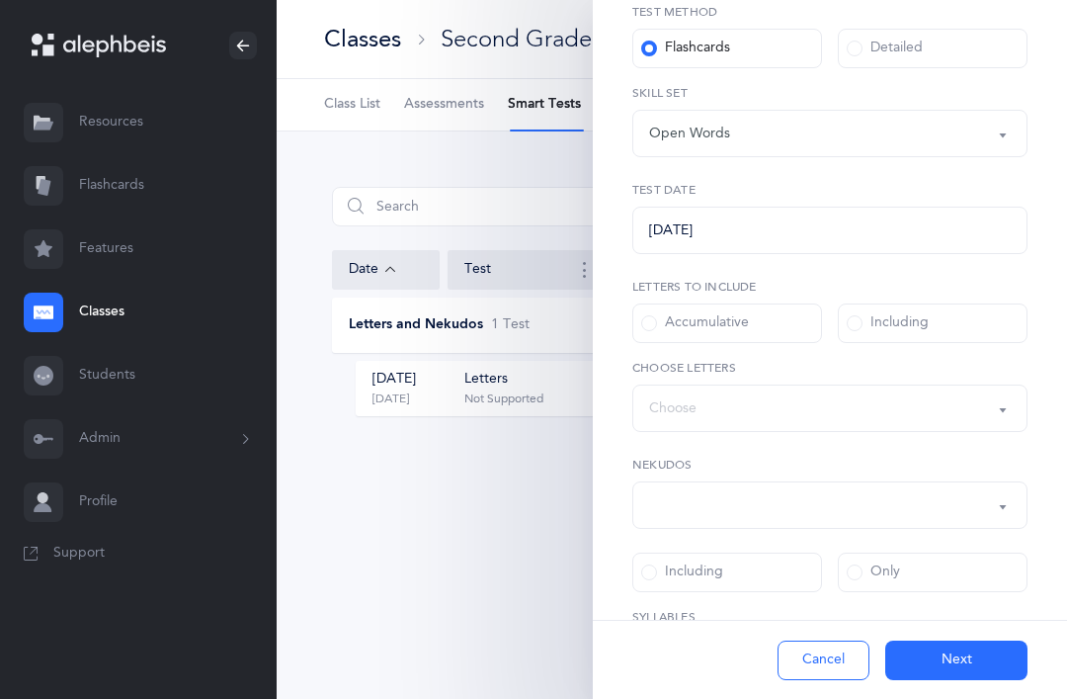
scroll to position [156, 0]
click at [718, 337] on label "Accumulative" at bounding box center [727, 327] width 190 height 40
click at [0, 0] on input "Accumulative" at bounding box center [0, 0] width 0 height 0
select select "27"
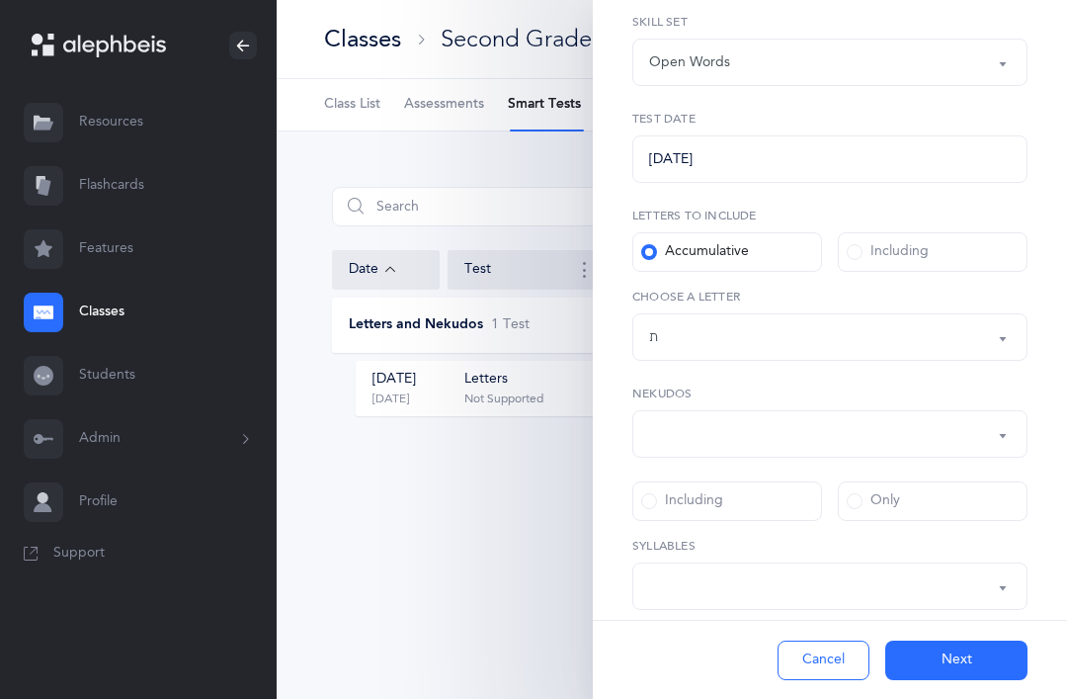
scroll to position [261, 0]
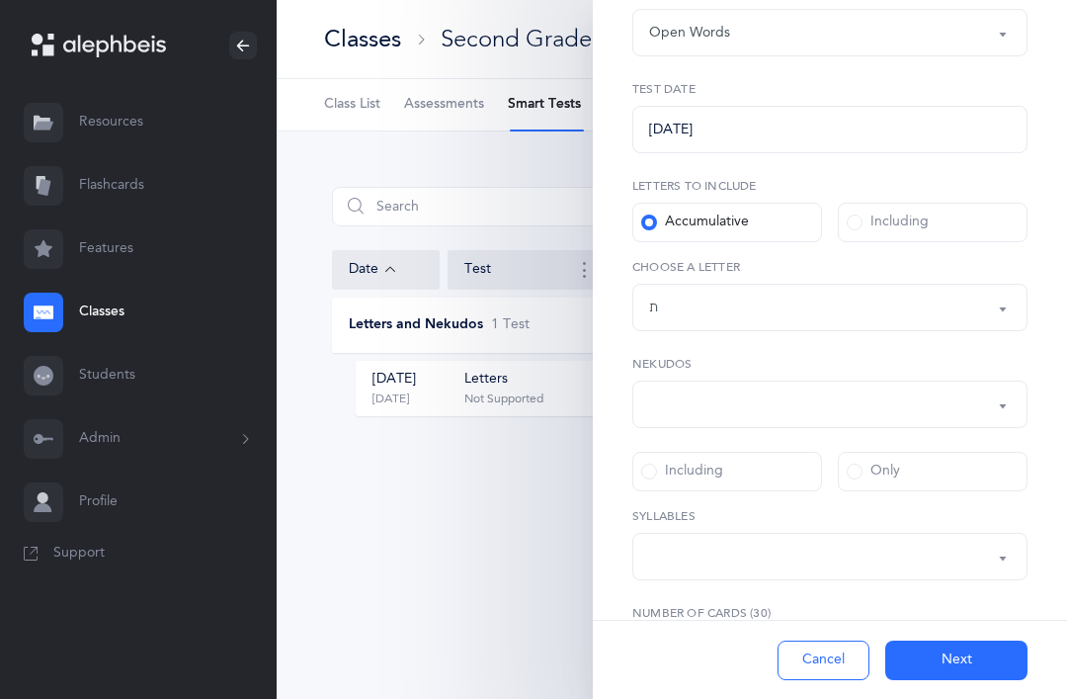
click at [852, 313] on div "Words up until: ת" at bounding box center [830, 308] width 362 height 34
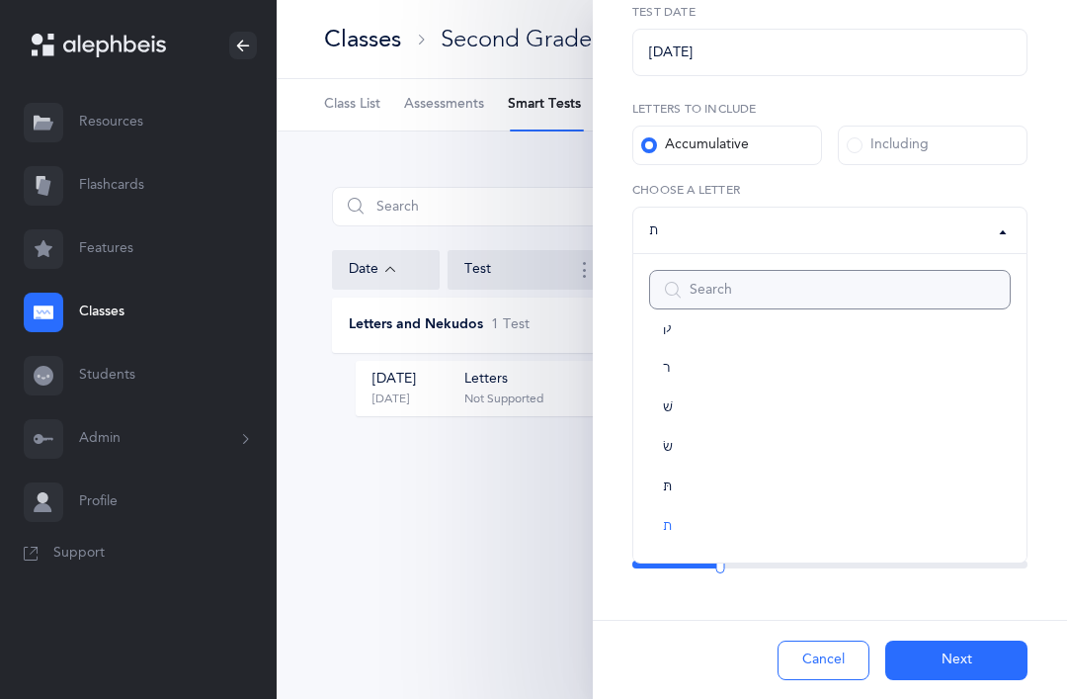
scroll to position [338, 0]
click at [808, 230] on div "Words up until: ת" at bounding box center [830, 230] width 362 height 34
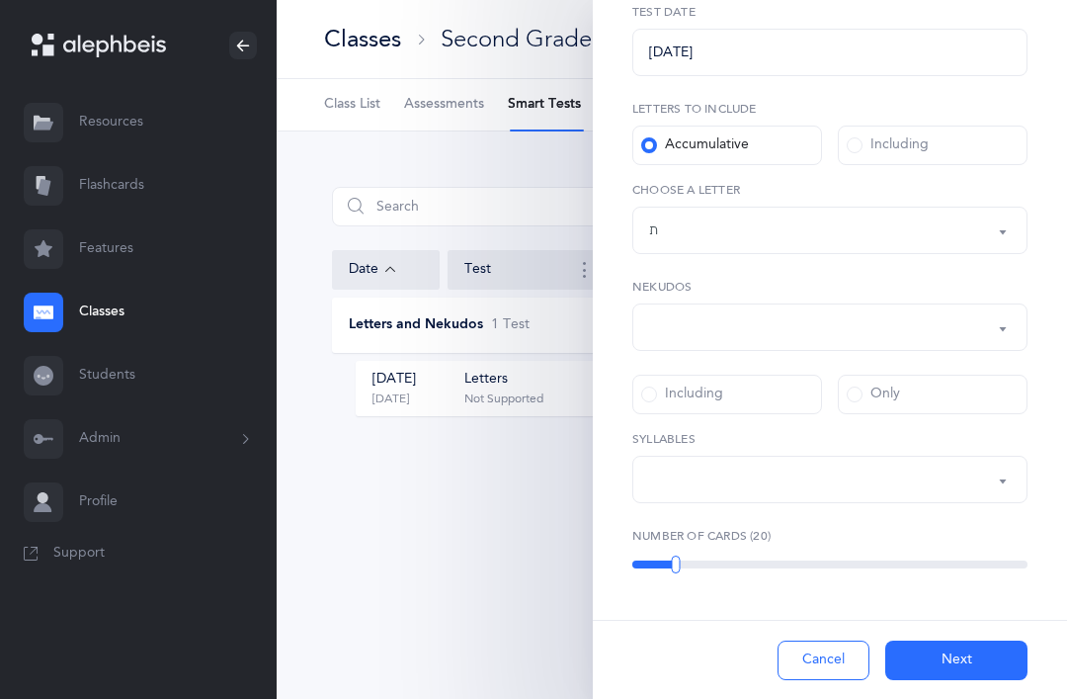
click at [933, 153] on label "Including" at bounding box center [933, 146] width 190 height 40
click at [0, 0] on input "Including" at bounding box center [0, 0] width 0 height 0
click at [688, 231] on div "Choose" at bounding box center [672, 230] width 47 height 21
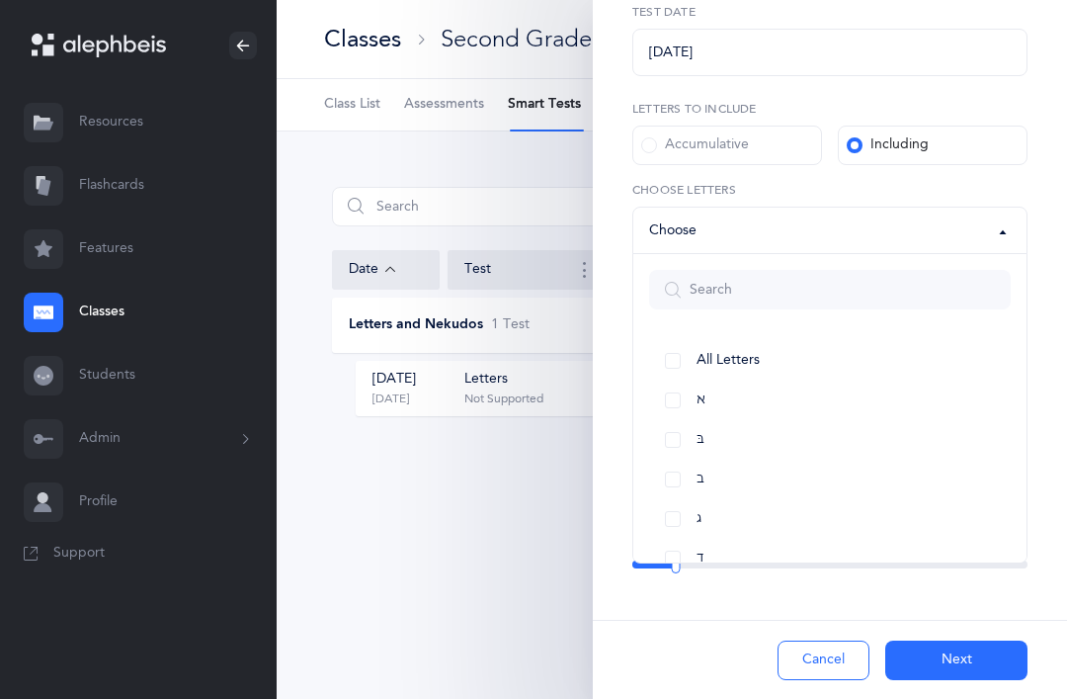
click at [671, 372] on link "All Letters" at bounding box center [830, 361] width 362 height 40
select select "all"
click at [754, 627] on div "Cancel Next" at bounding box center [830, 659] width 474 height 79
click at [754, 601] on div "Test Method Flashcards Detailed Letters and Nekudos Blended Endings Open Words …" at bounding box center [830, 245] width 474 height 905
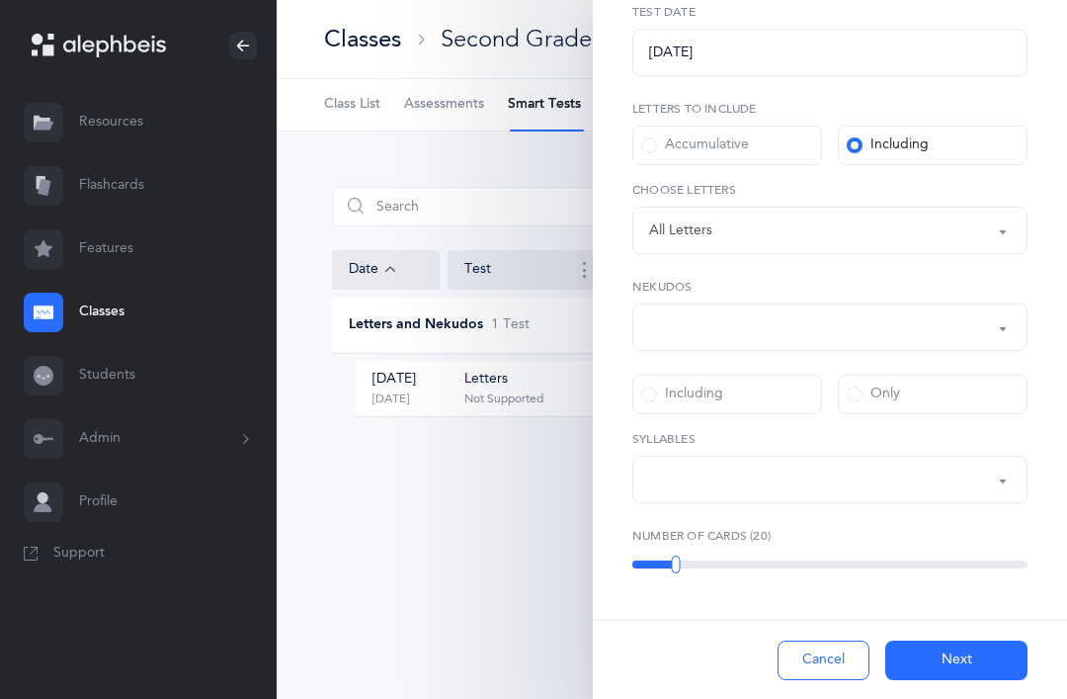
click at [943, 646] on button "Next" at bounding box center [956, 660] width 142 height 40
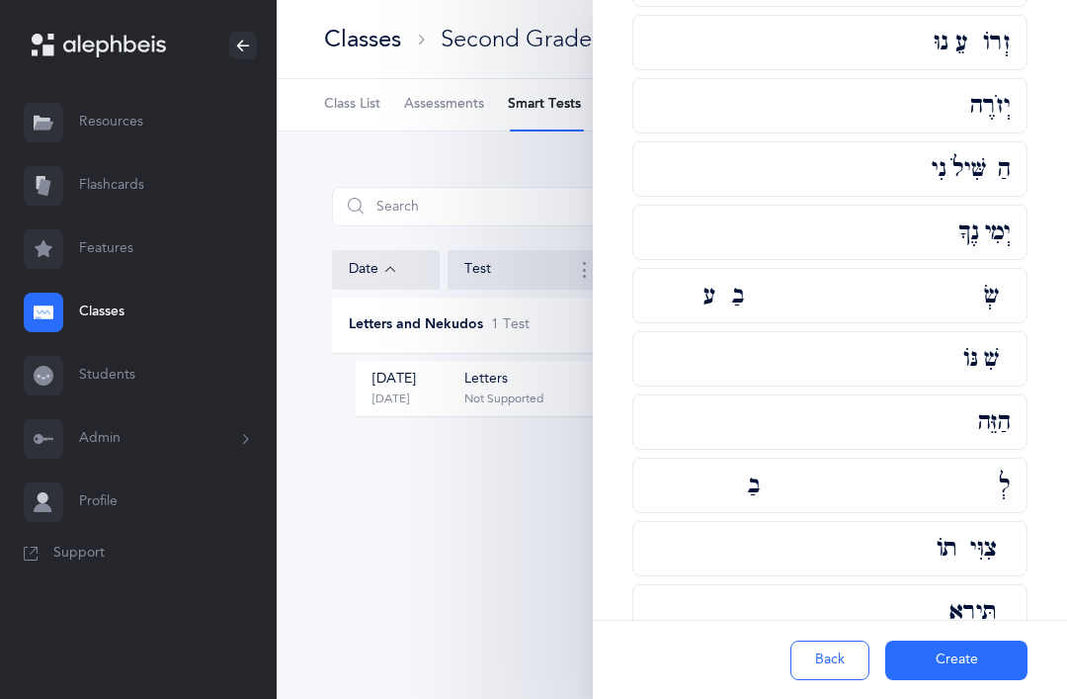
click at [955, 651] on button "Create" at bounding box center [956, 660] width 142 height 40
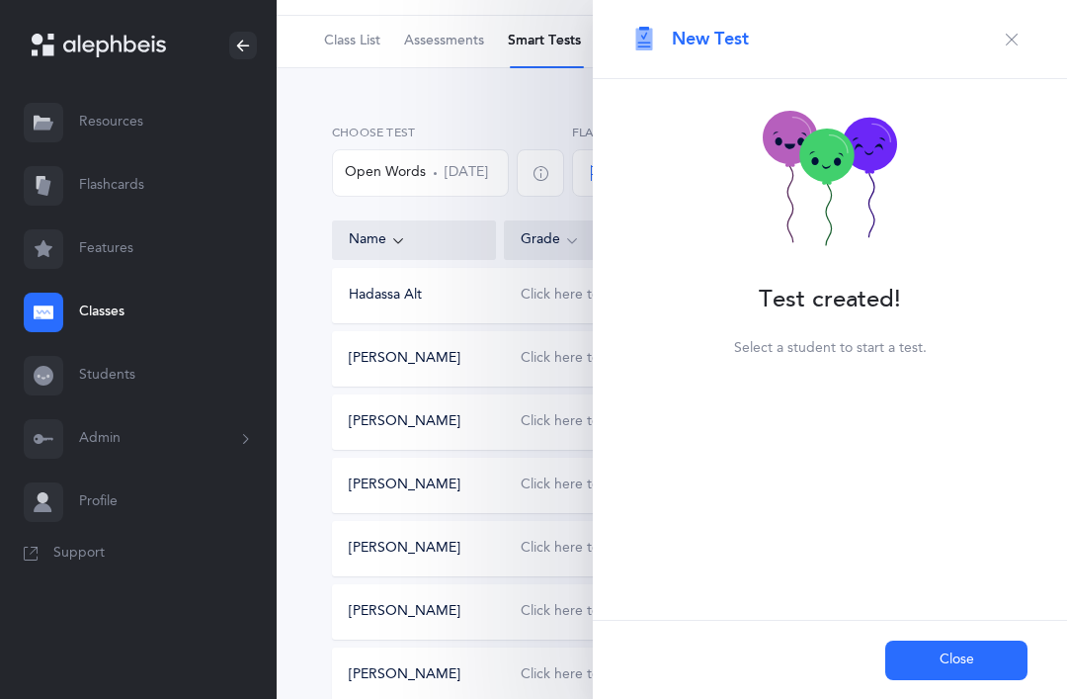
scroll to position [0, 0]
click at [930, 665] on button "Close" at bounding box center [956, 660] width 142 height 40
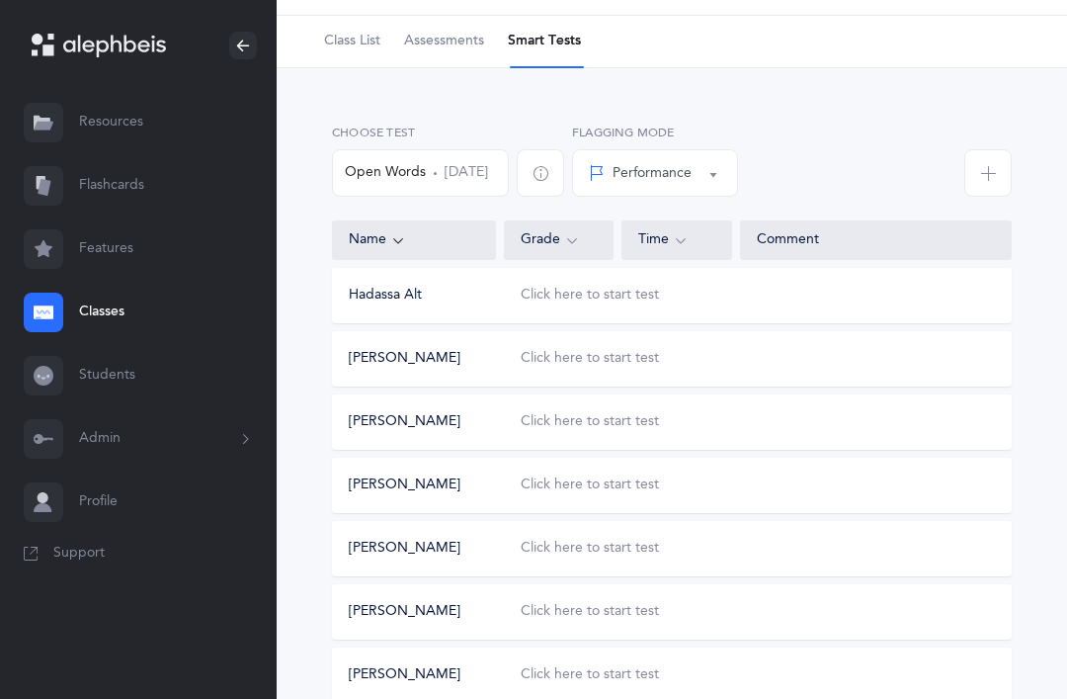
click at [592, 299] on div "Click here to start test" at bounding box center [590, 296] width 138 height 20
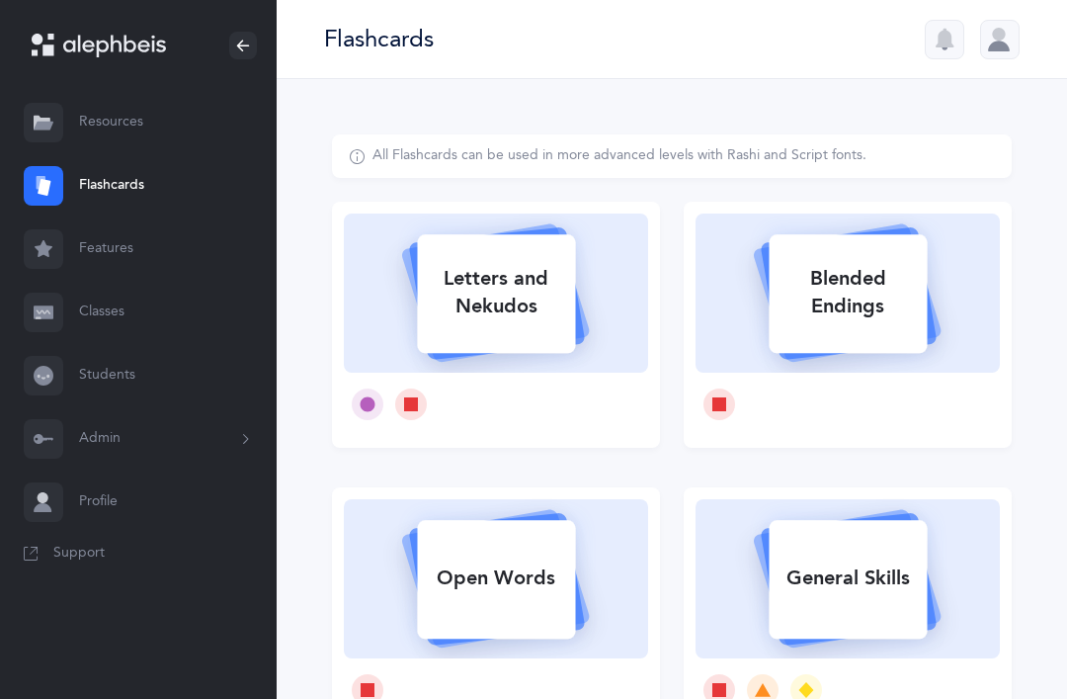
select select
select select "single"
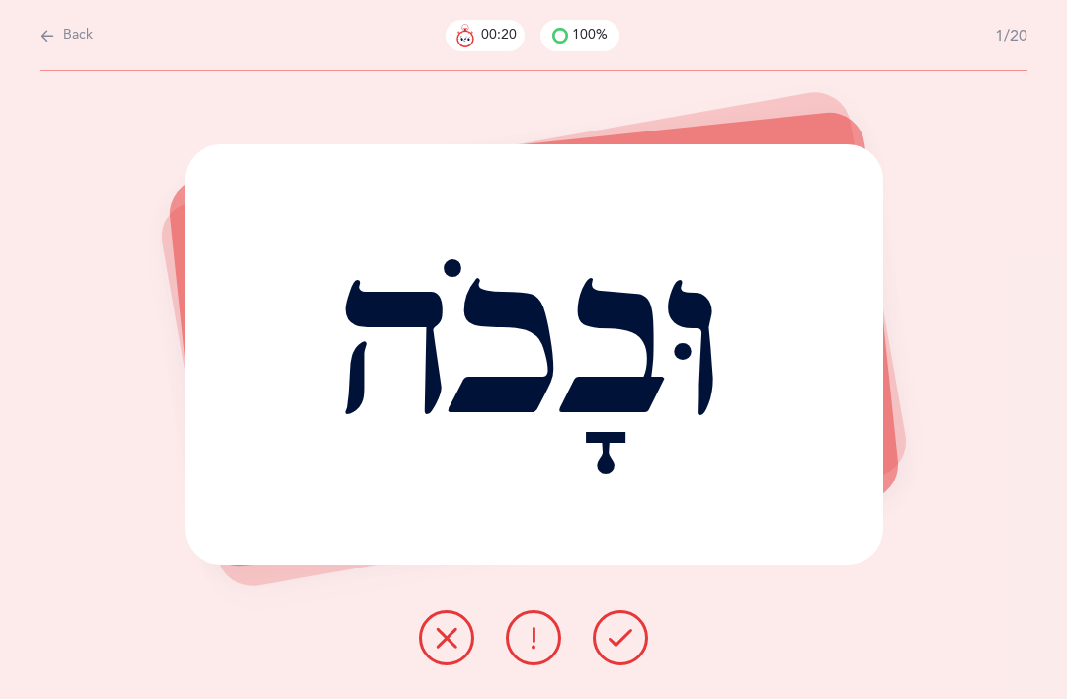
click at [67, 29] on span "Back" at bounding box center [78, 36] width 30 height 20
select select
select select "single"
click at [85, 38] on span "Back" at bounding box center [78, 36] width 30 height 20
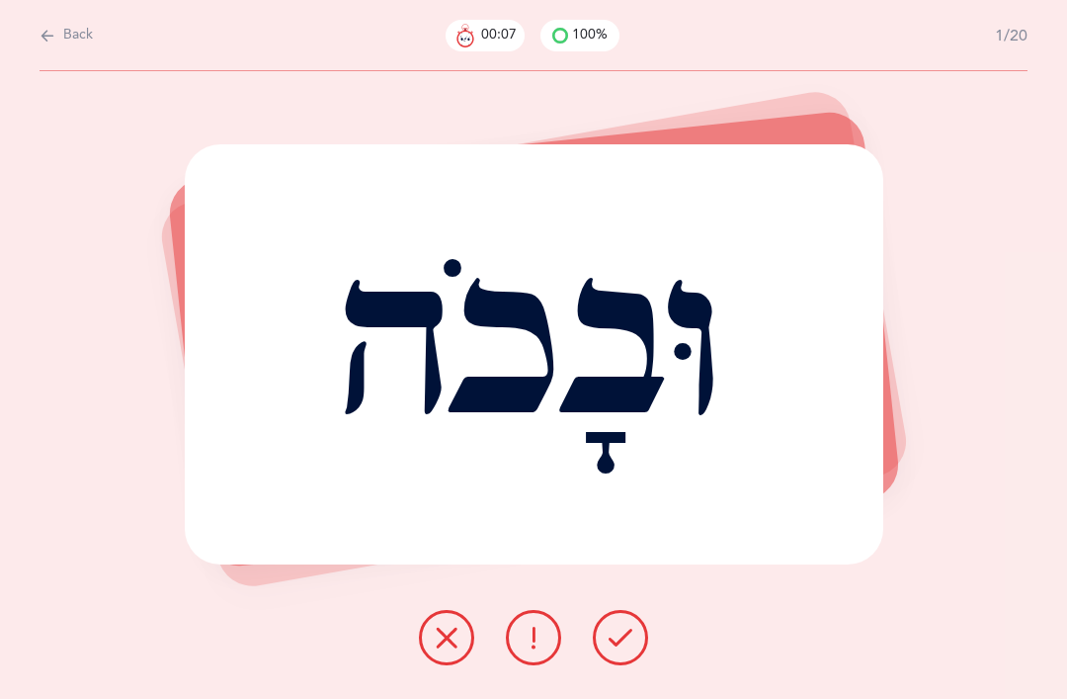
select select
select select "single"
click at [60, 35] on button "Back" at bounding box center [66, 36] width 53 height 22
select select
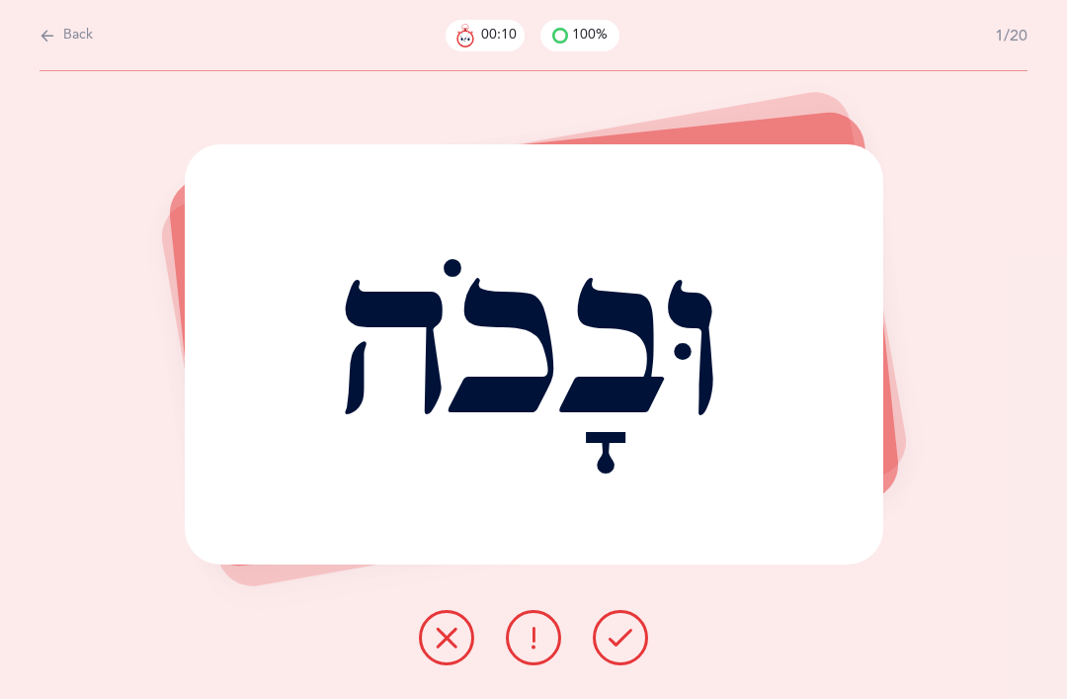
select select
select select "single"
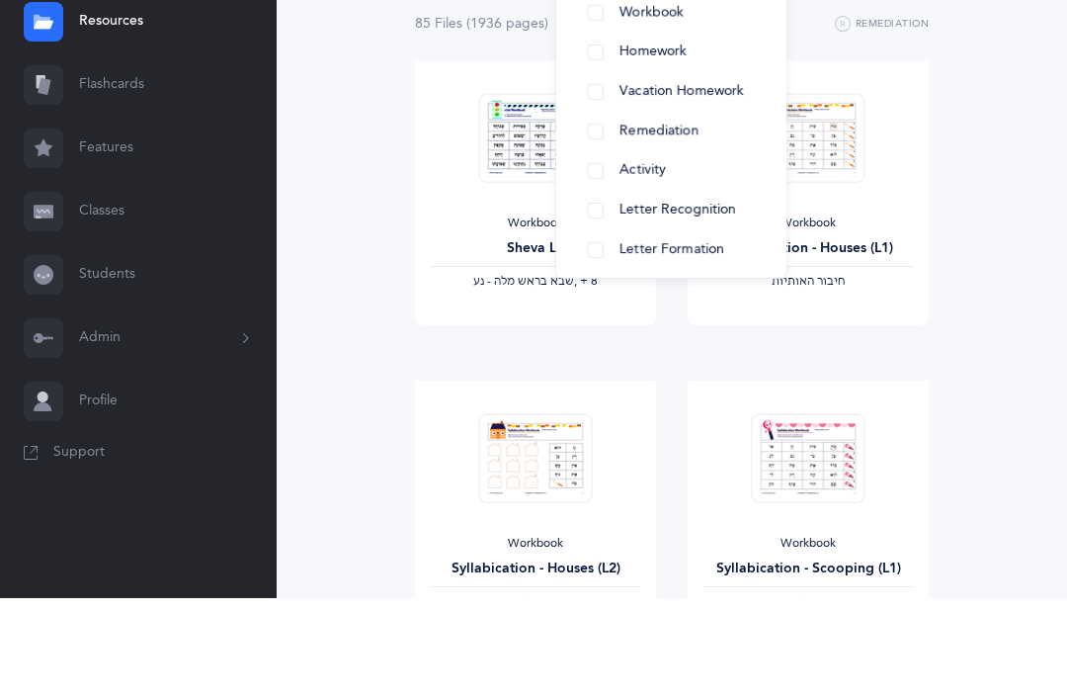
scroll to position [77, 0]
click at [596, 163] on button "Homework" at bounding box center [671, 157] width 199 height 40
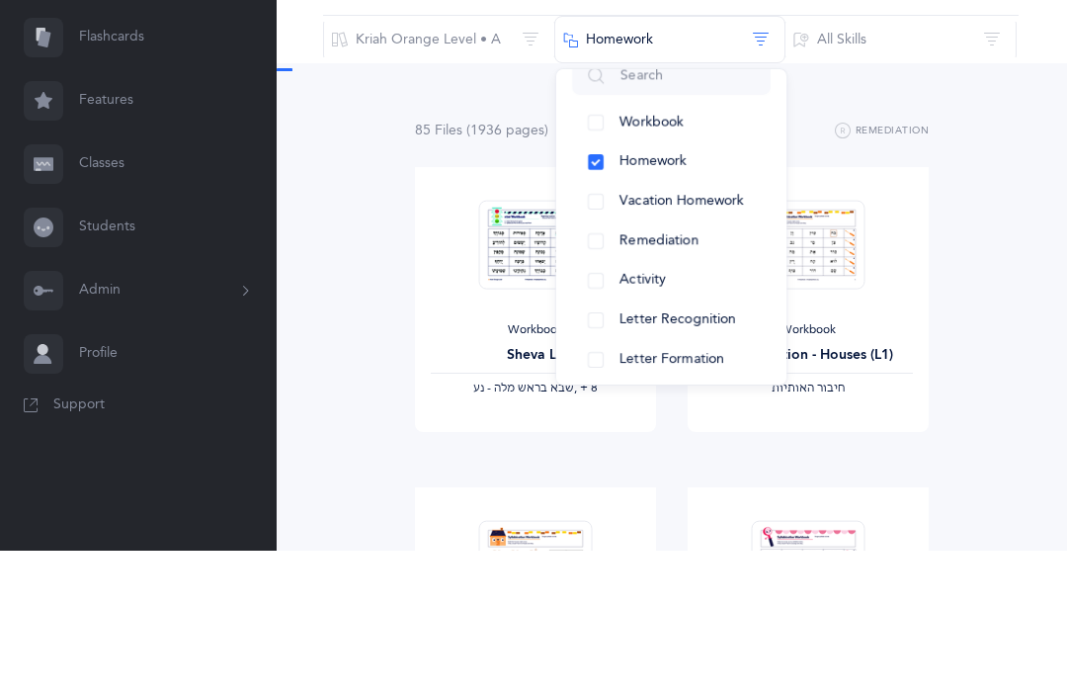
scroll to position [0, 0]
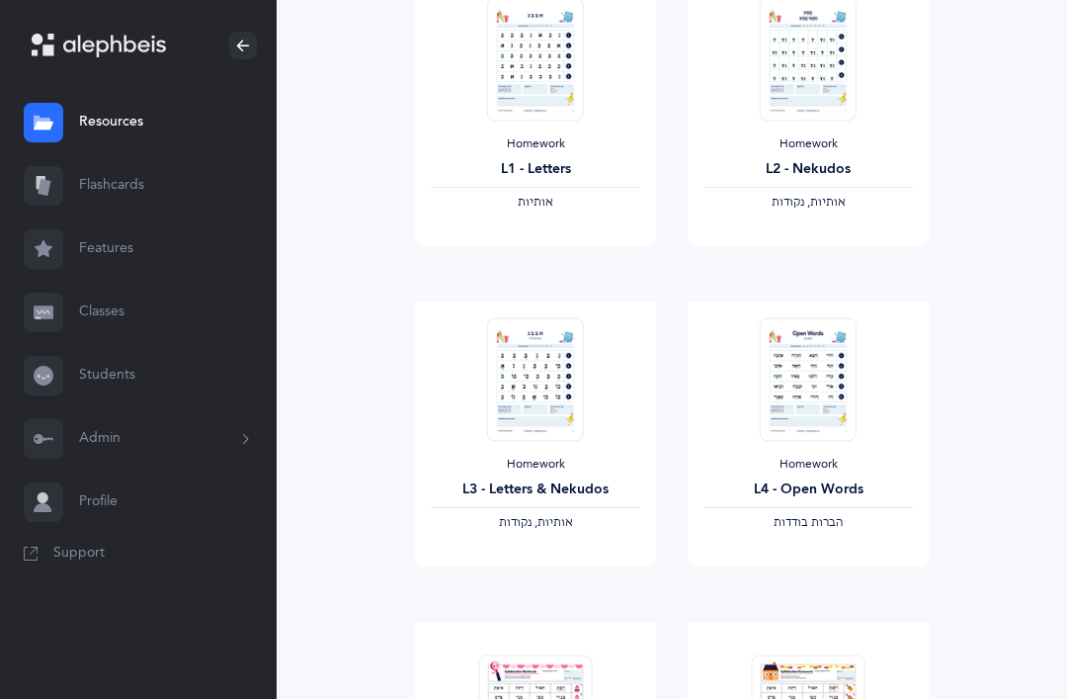
scroll to position [349, 0]
click at [606, 567] on link "View" at bounding box center [535, 548] width 241 height 40
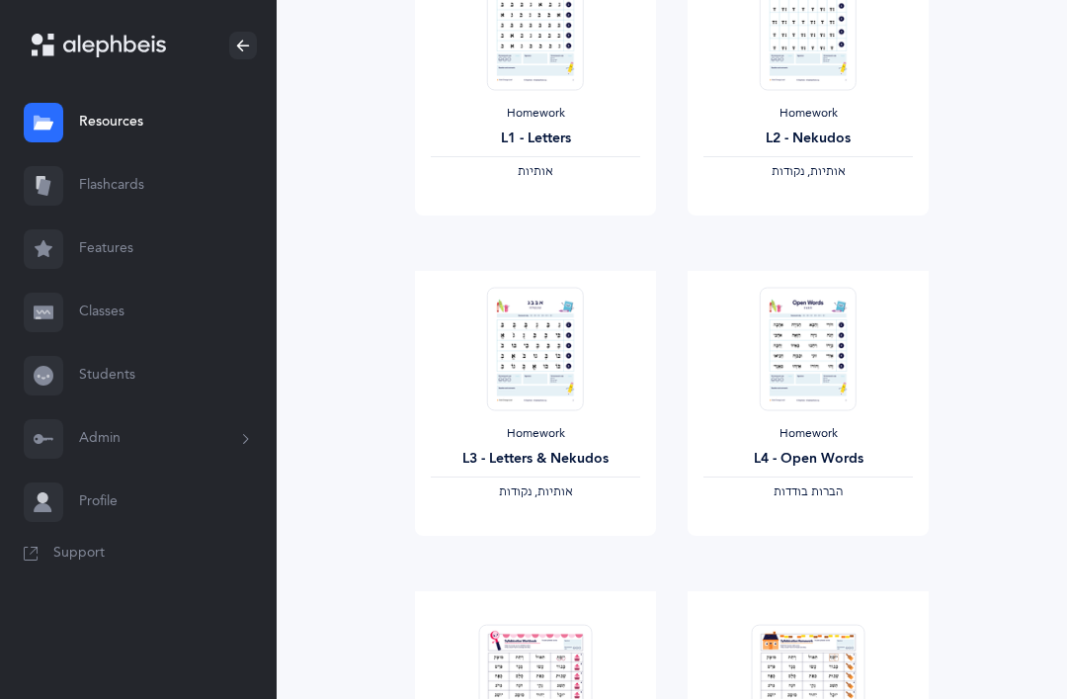
click at [864, 194] on div "Homework L2 - Nekudos ‫אותיות, נקודות‬" at bounding box center [808, 83] width 241 height 265
click at [835, 215] on link "View" at bounding box center [808, 196] width 241 height 40
